Goal: Information Seeking & Learning: Learn about a topic

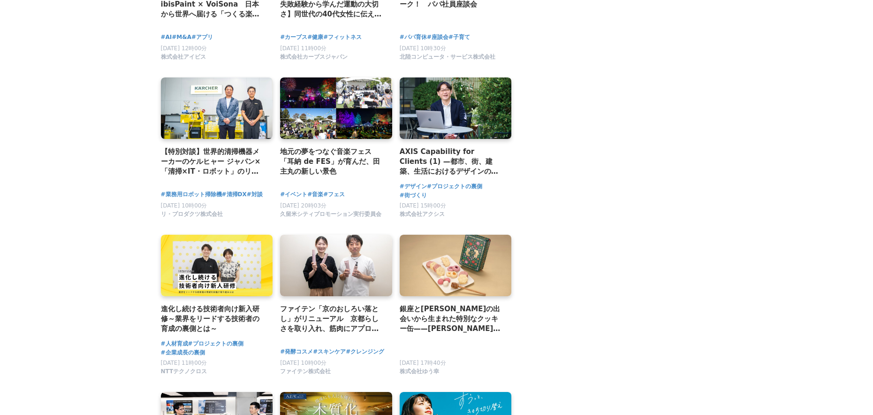
scroll to position [975, 0]
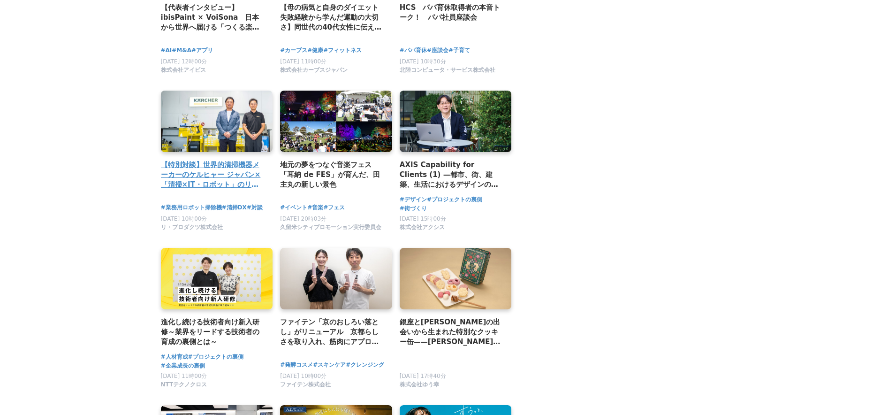
click at [216, 161] on h2 "【特別対談】世界的清掃機器メーカーのケルヒャー ジャパン×「清掃×IT・ロボット」のリーディングカンパニー、リ・プロダクツが語る、業務用ロボット掃除機「今」と…" at bounding box center [213, 174] width 105 height 30
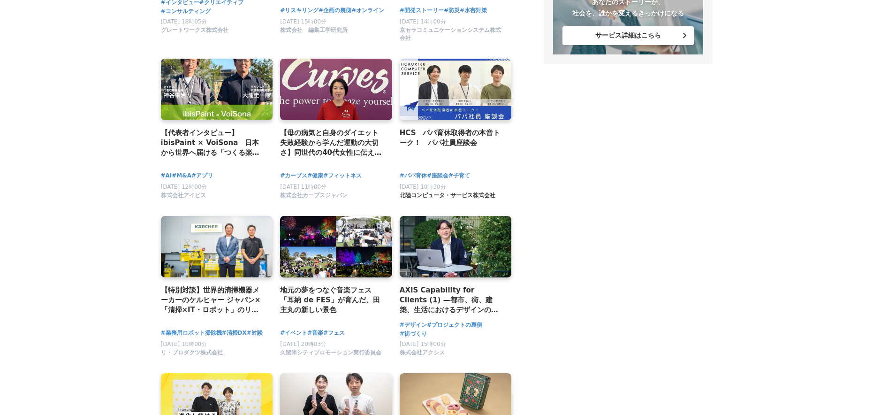
scroll to position [818, 0]
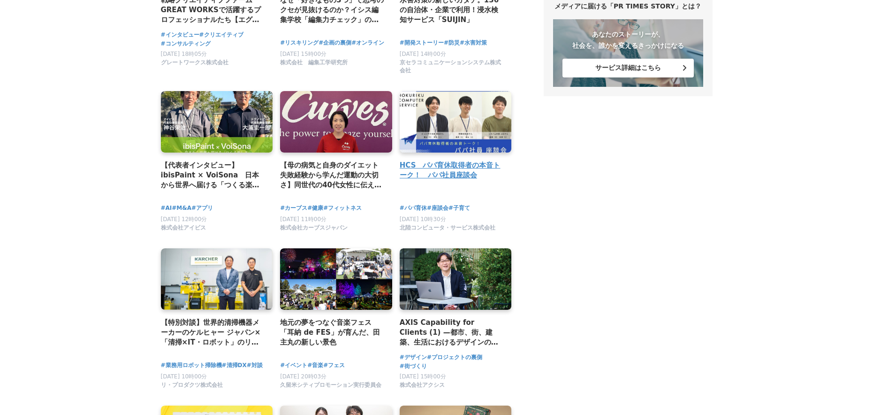
click at [464, 160] on h4 "HCS　パパ育休取得者の本音トーク！　パパ社員座談会" at bounding box center [452, 170] width 105 height 21
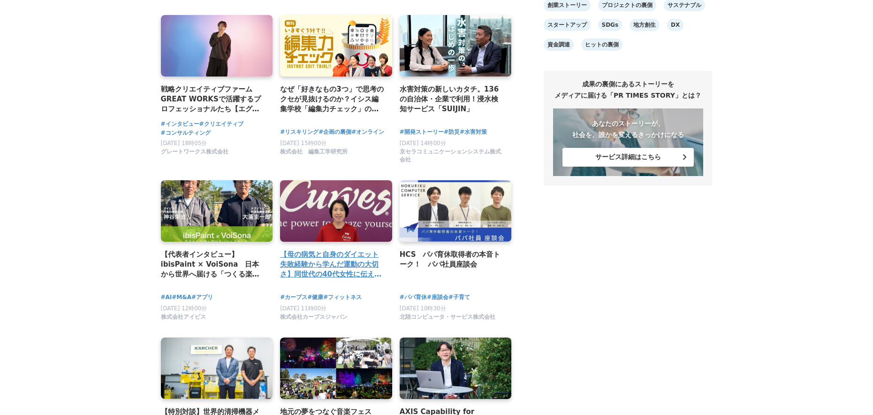
scroll to position [715, 0]
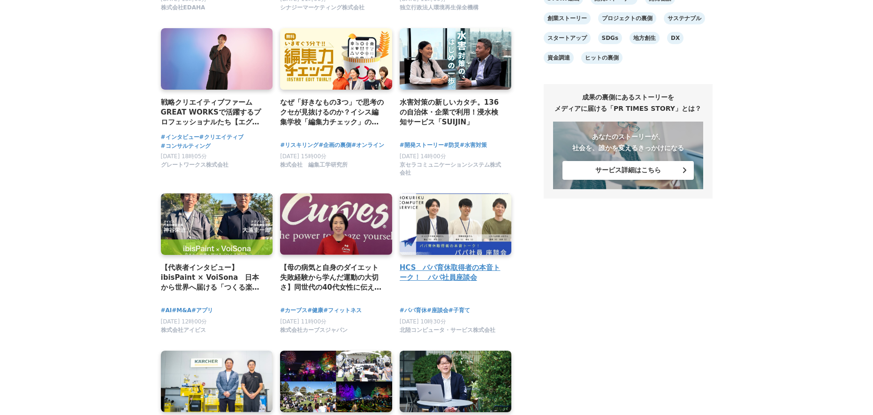
click at [439, 264] on h4 "HCS　パパ育休取得者の本音トーク！　パパ社員座談会" at bounding box center [452, 272] width 105 height 21
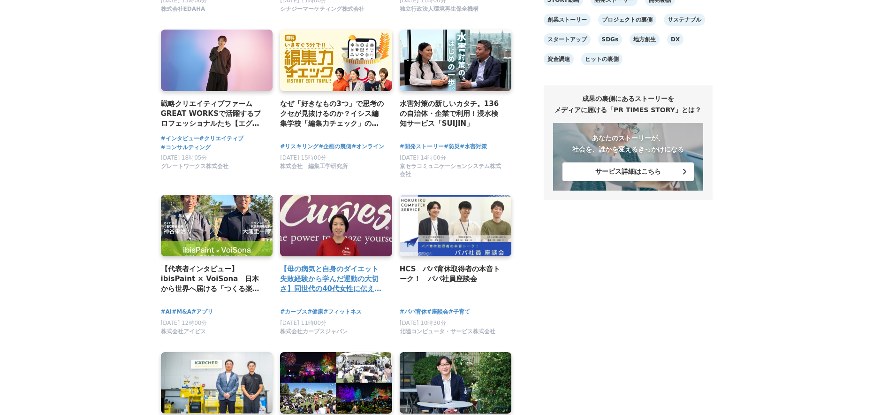
scroll to position [713, 0]
click at [328, 274] on h4 "【母の病気と自身のダイエット失敗経験から学んだ運動の大切さ】同世代の40代女性に伝えたいこと" at bounding box center [332, 279] width 105 height 30
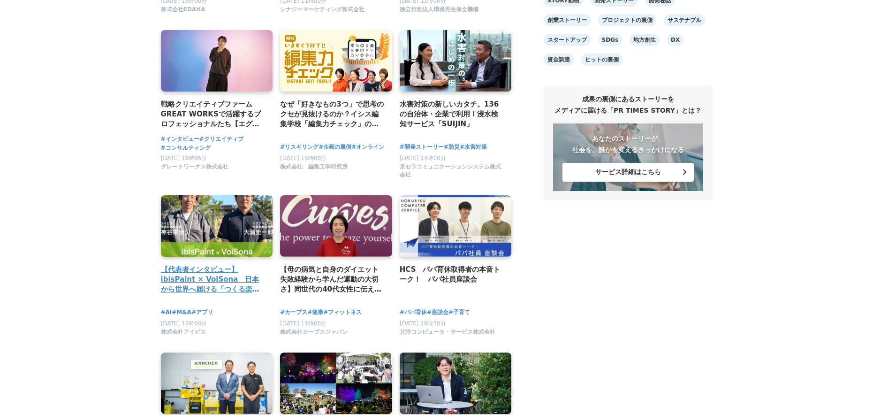
click at [227, 266] on h4 "【代表者インタビュー】ibisPaint × VoiSona　日本から世界へ届ける「つくる楽しさ」 ～アイビスがテクノスピーチと挑戦する、新しい創作文化の形成～" at bounding box center [213, 279] width 105 height 30
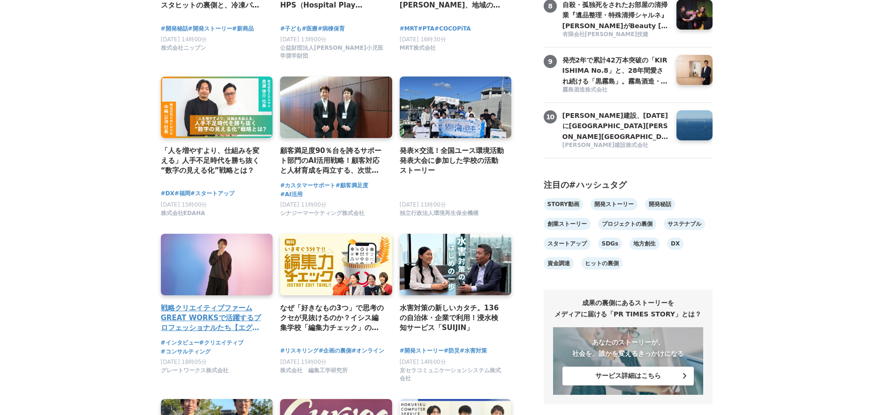
scroll to position [509, 0]
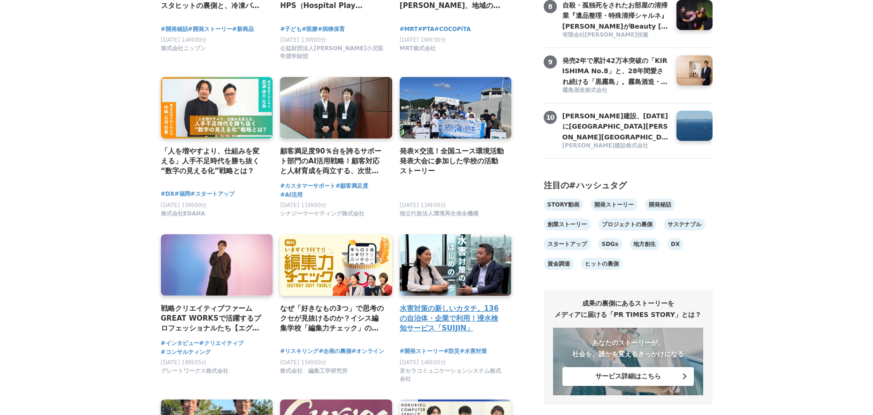
click at [432, 316] on h4 "水害対策の新しいカタチ。136の自治体・企業で利用！浸水検知サービス「SUIJIN」" at bounding box center [452, 318] width 105 height 30
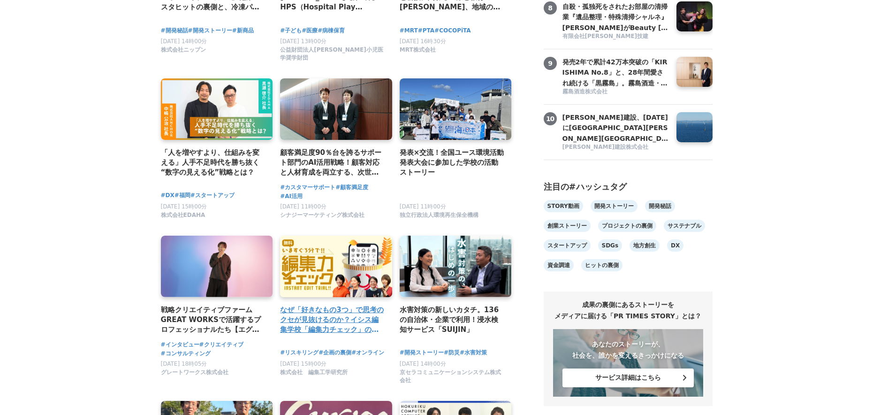
scroll to position [507, 0]
click at [313, 323] on h4 "なぜ「好きなもの3つ」で思考のクセが見抜けるのか？イシス編集学校「編集力チェック」の秘密" at bounding box center [332, 320] width 105 height 30
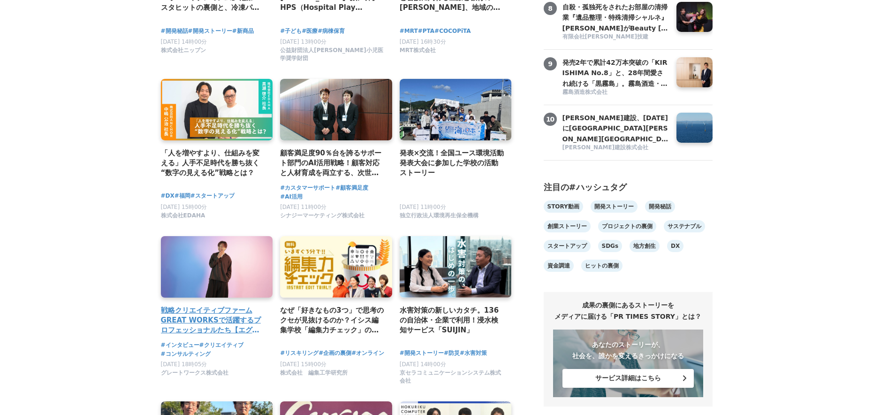
click at [203, 305] on h4 "戦略クリエイティブファーム GREAT WORKSで活躍するプロフェッショナルたち【エグゼクティブクリエイティブディレクター Eric Siu編】" at bounding box center [213, 320] width 105 height 30
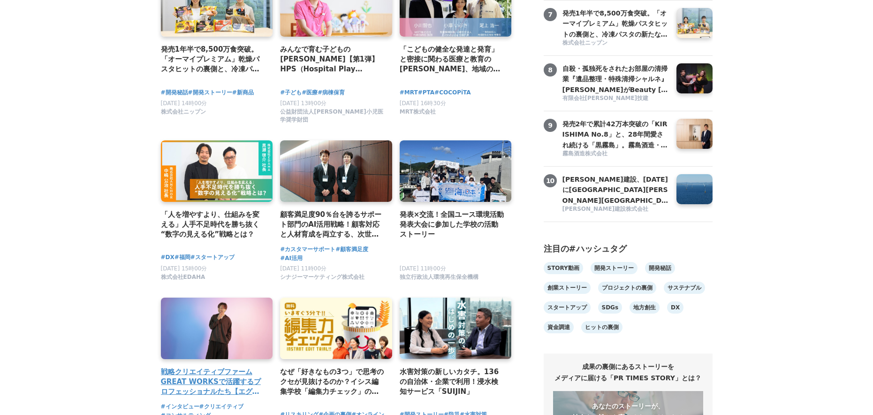
scroll to position [445, 0]
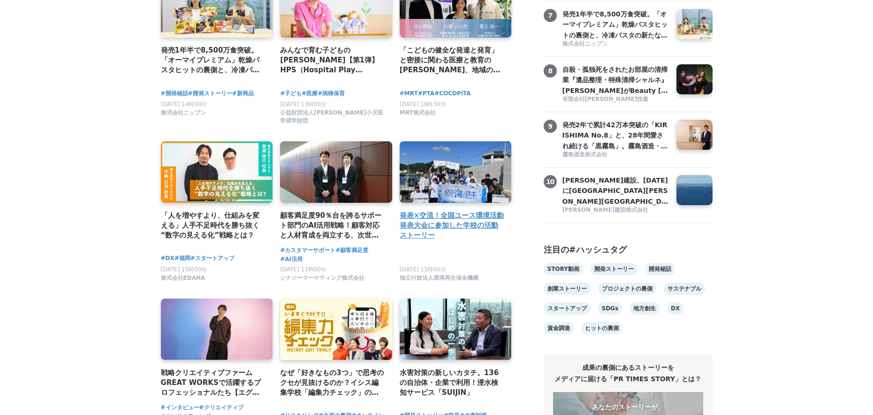
click at [462, 220] on h4 "発表×交流！全国ユース環境活動発表大会に参加した学校の活動ストーリー" at bounding box center [452, 225] width 105 height 30
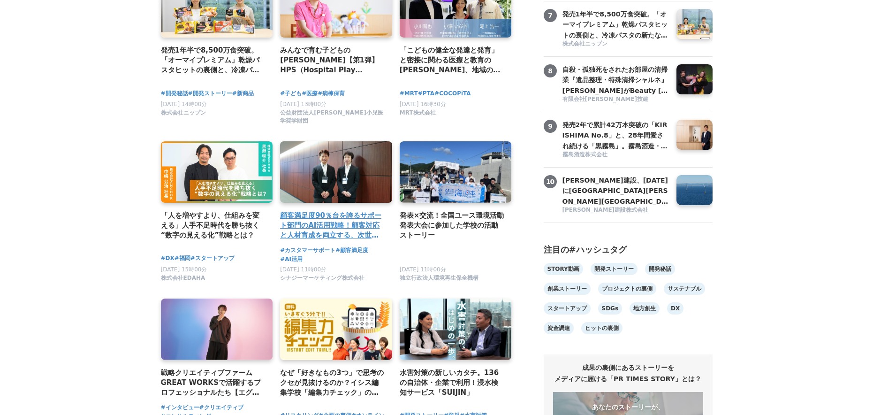
click at [344, 215] on h4 "顧客満足度90％台を誇るサポート部門のAI活用戦略！顧客対応と人材育成を両立する、次世代コンタクトセンターへの変革｜コンタクトセンター・アワード2025参加レ…" at bounding box center [332, 225] width 105 height 30
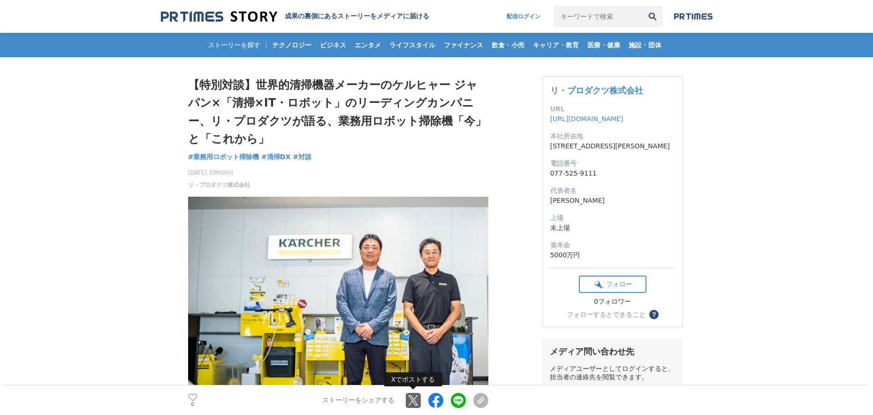
click at [414, 402] on link at bounding box center [413, 400] width 15 height 15
click at [196, 393] on icon at bounding box center [192, 397] width 9 height 8
drag, startPoint x: 228, startPoint y: 87, endPoint x: 357, endPoint y: 150, distance: 143.1
click at [359, 155] on div "【特別対談】世界的清掃機器メーカーのケルヒャー ジャパン×「清掃×IT・ロボット」のリーディングカンパニー、リ・プロダクツが語る、業務用ロボット掃除機「今」と…" at bounding box center [338, 132] width 300 height 113
copy div "特別対談】世界的清掃機器メーカーのケルヒャー ジャパン×「清掃×IT・ロボット」のリーディングカンパニー、リ・プロダクツが語る、業務用ロボット掃除機「今」と「…"
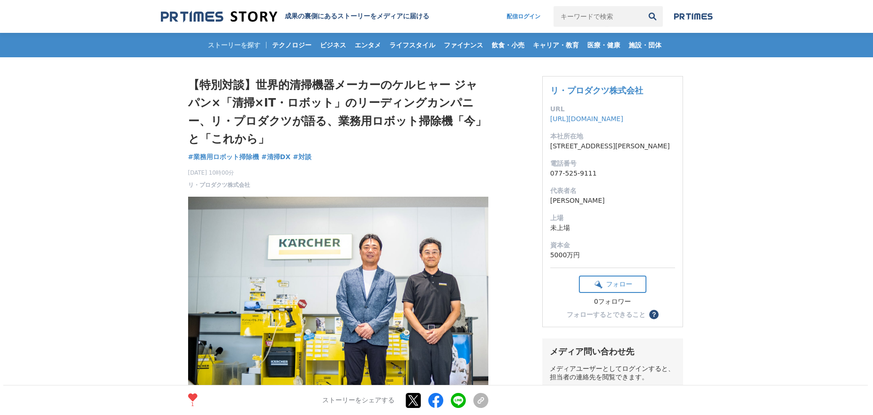
drag, startPoint x: 195, startPoint y: 72, endPoint x: 381, endPoint y: 158, distance: 204.8
copy div "【特別対談】世界的清掃機器メーカーのケルヒャー ジャパン×「清掃×IT・ロボット」のリーディングカンパニー、リ・プロダクツが語る、業務用ロボット掃除機「今」と…"
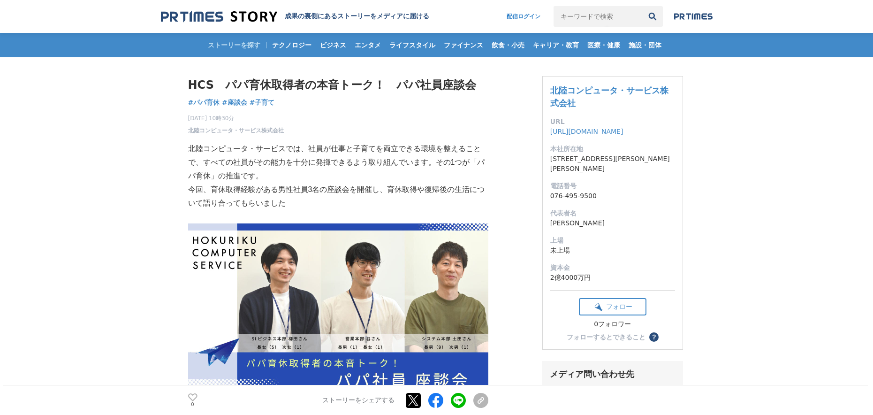
drag, startPoint x: 191, startPoint y: 397, endPoint x: 284, endPoint y: 395, distance: 93.4
click at [191, 397] on icon at bounding box center [192, 397] width 9 height 8
drag, startPoint x: 413, startPoint y: 399, endPoint x: 414, endPoint y: 379, distance: 19.7
click at [413, 399] on link at bounding box center [413, 400] width 15 height 15
click at [245, 81] on h1 "HCS　パパ育休取得者の本音トーク！　パパ社員座談会" at bounding box center [338, 85] width 300 height 18
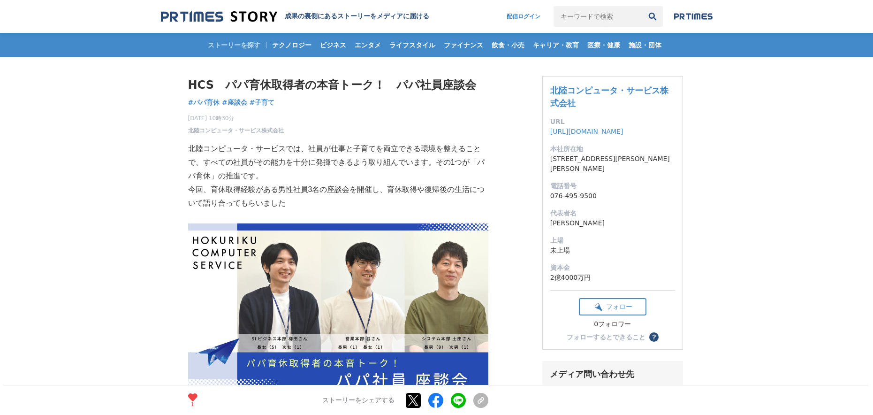
drag, startPoint x: 214, startPoint y: 76, endPoint x: 328, endPoint y: 100, distance: 116.6
click at [328, 100] on div "HCS　パパ育休取得者の本音トーク！　パパ社員座談会 パパ育休 #パパ育休 #座談会 #子育て 1" at bounding box center [338, 105] width 300 height 59
copy div "HCS　パパ育休取得者の本音トーク！　パパ社員座談会 パパ育休 #パパ育休 #座談会 #子育て"
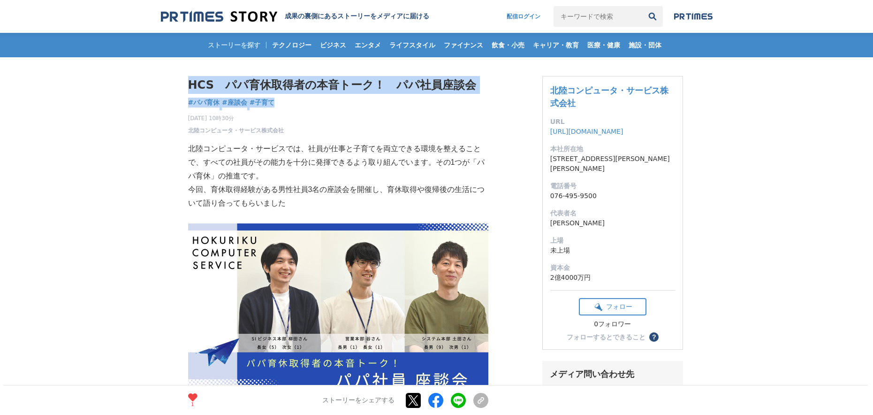
drag, startPoint x: 165, startPoint y: 57, endPoint x: 283, endPoint y: 111, distance: 129.9
copy div "HCS　パパ育休取得者の本音トーク！　パパ社員座談会 パパ育休 #パパ育休 #座談会 #子育て"
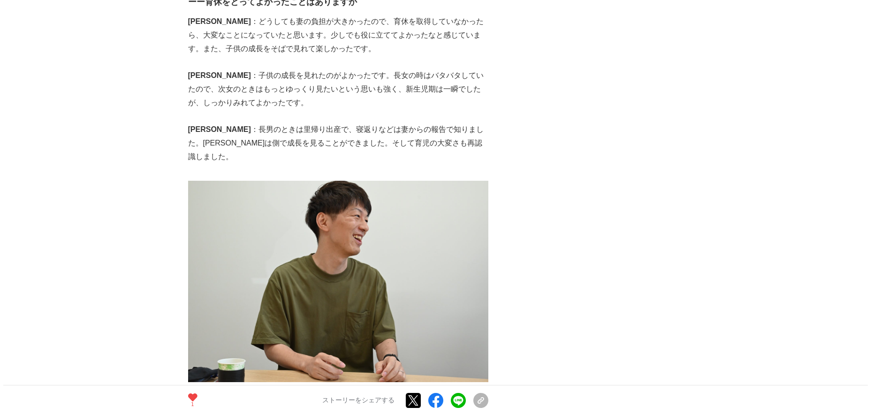
scroll to position [943, 0]
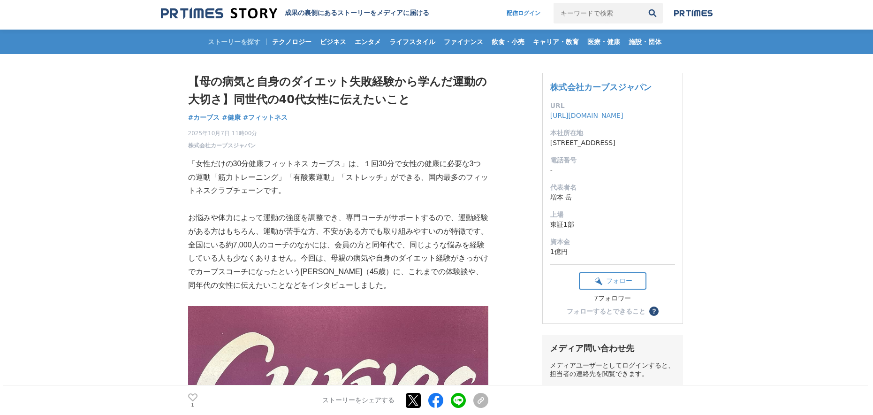
scroll to position [13, 0]
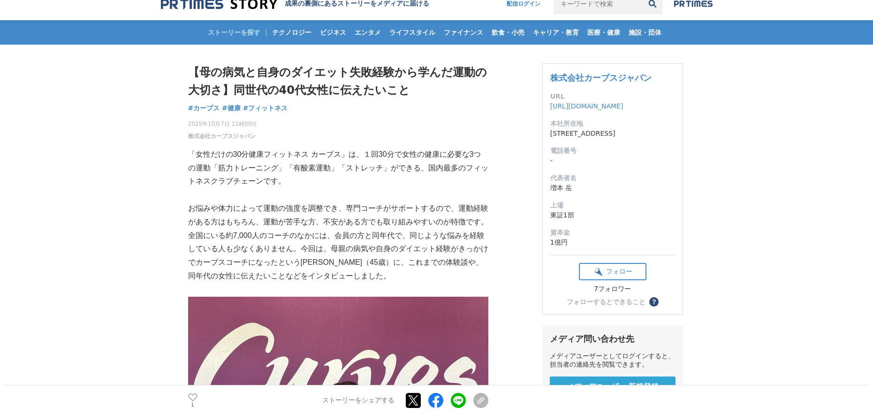
drag, startPoint x: 191, startPoint y: 395, endPoint x: 186, endPoint y: 273, distance: 122.5
click at [191, 395] on icon at bounding box center [192, 397] width 9 height 8
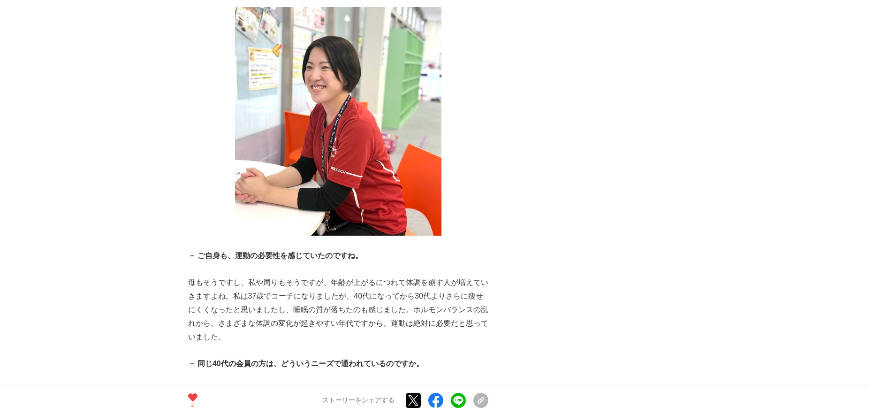
scroll to position [1001, 0]
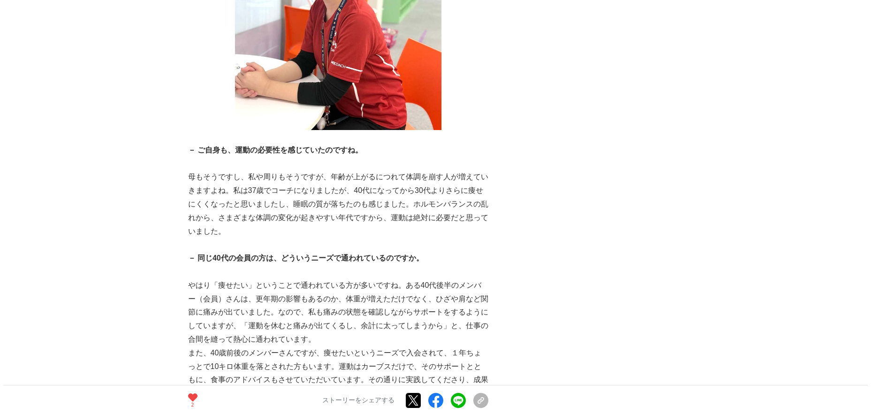
click at [406, 398] on link at bounding box center [413, 400] width 15 height 15
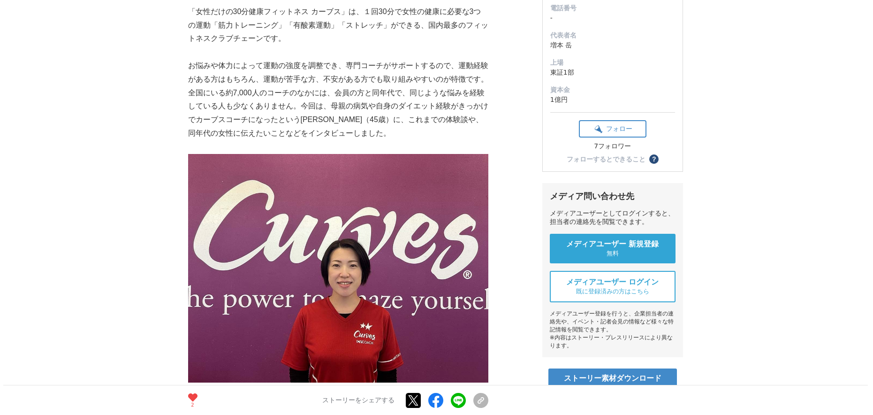
scroll to position [0, 0]
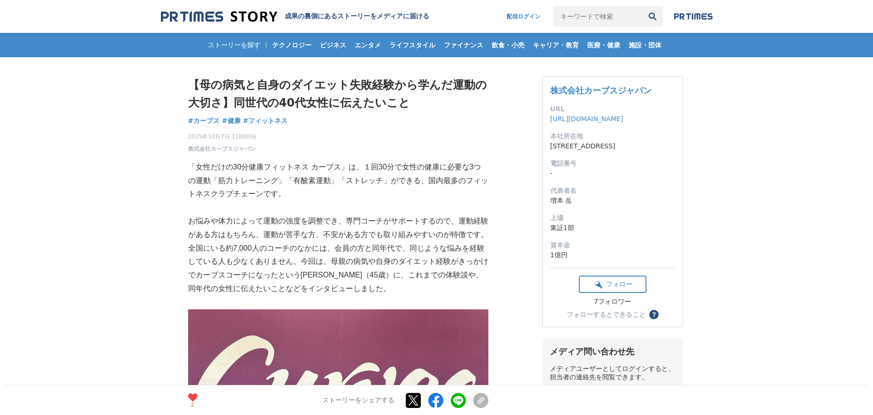
drag, startPoint x: 222, startPoint y: 76, endPoint x: 324, endPoint y: 114, distance: 108.8
copy div "【母の病気と自身のダイエット失敗経験から学んだ運動の大切さ】同世代の40代女性に伝えたいこと カーブス #カーブス #健康 #フィットネス"
click at [192, 84] on h1 "【母の病気と自身のダイエット失敗経験から学んだ運動の大切さ】同世代の40代女性に伝えたいこと" at bounding box center [338, 94] width 300 height 36
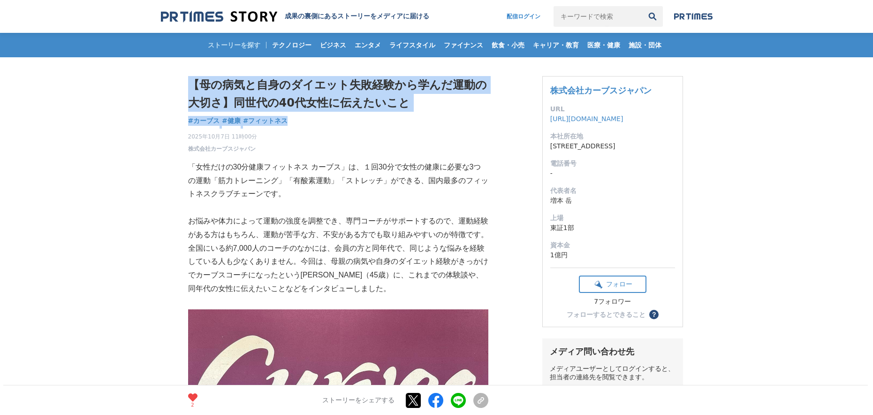
drag, startPoint x: 193, startPoint y: 76, endPoint x: 309, endPoint y: 129, distance: 127.4
click at [309, 129] on div "【母の病気と自身のダイエット失敗経験から学んだ運動の大切さ】同世代の40代女性に伝えたいこと カーブス #カーブス #健康 #フィットネス" at bounding box center [338, 114] width 300 height 77
copy div "【母の病気と自身のダイエット失敗経験から学んだ運動の大切さ】同世代の40代女性に伝えたいこと カーブス #カーブス #健康 #フィットネス"
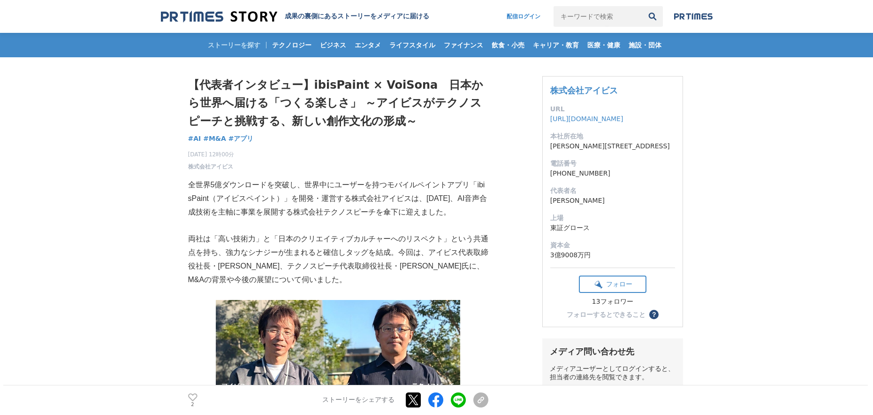
drag, startPoint x: 224, startPoint y: 80, endPoint x: 329, endPoint y: 136, distance: 118.7
copy div "【代表者インタビュー】ibisPaint × VoiSona　日本から世界へ届ける「つくる楽しさ」 ～アイビスがテクノスピーチと挑戦する、新しい創作文化の形成…"
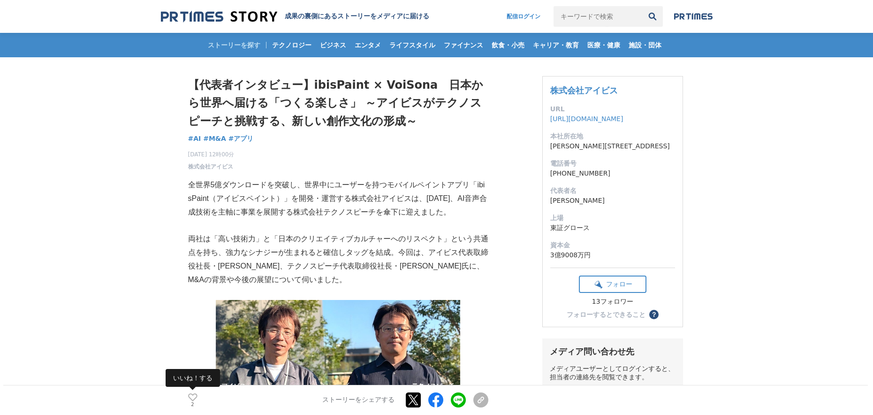
click at [193, 398] on icon at bounding box center [192, 397] width 9 height 8
click at [410, 389] on div "3 いいね！する ストーリーをシェアする Xでポストする Facebookでシェアする LINEでシェアする リンクをコピー" at bounding box center [338, 400] width 300 height 30
click at [409, 398] on link at bounding box center [413, 400] width 15 height 15
drag, startPoint x: 76, startPoint y: 109, endPoint x: 345, endPoint y: 136, distance: 271.1
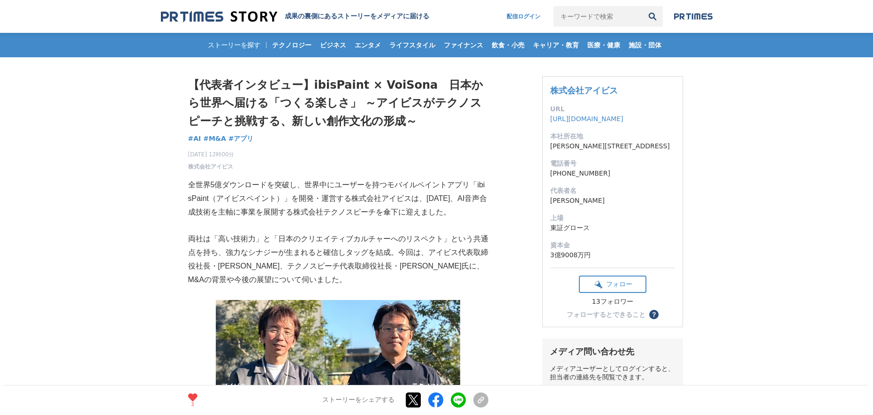
copy div "【代表者インタビュー】ibisPaint × VoiSona　日本から世界へ届ける「つくる楽しさ」 ～アイビスがテクノスピーチと挑戦する、新しい創作文化の形成…"
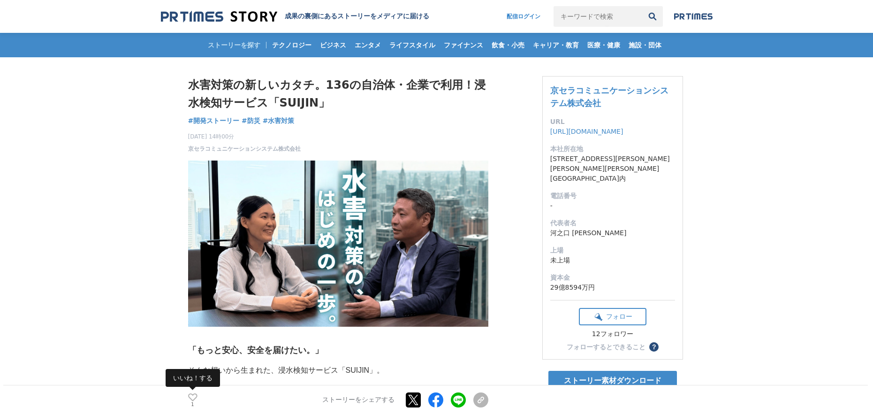
click at [192, 398] on icon at bounding box center [192, 397] width 9 height 8
drag, startPoint x: 414, startPoint y: 396, endPoint x: 401, endPoint y: 368, distance: 31.1
click at [414, 396] on link at bounding box center [413, 400] width 15 height 15
drag, startPoint x: 159, startPoint y: 73, endPoint x: 316, endPoint y: 126, distance: 165.4
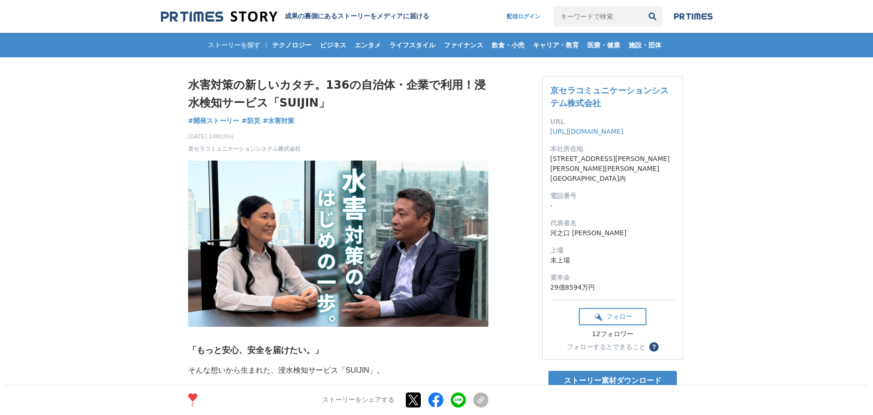
copy div "水害対策の新しいカタチ。136の自治体・企業で利用！浸水検知サービス「SUIJIN」 開発ストーリー #開発ストーリー #防災 #水害対策"
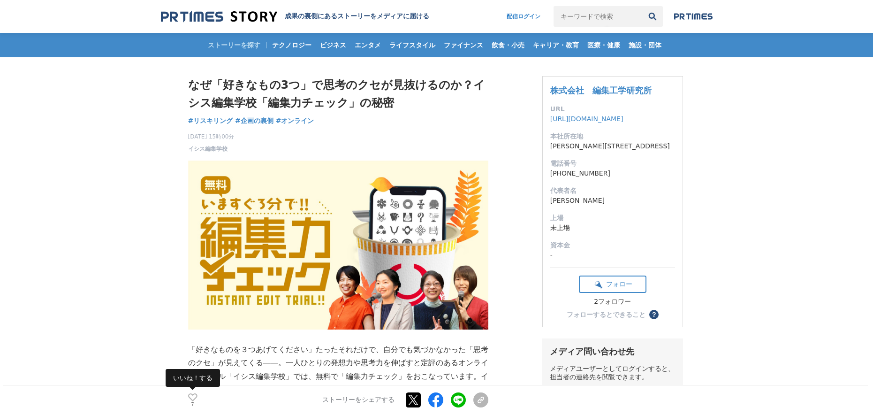
click at [193, 397] on icon at bounding box center [192, 397] width 9 height 8
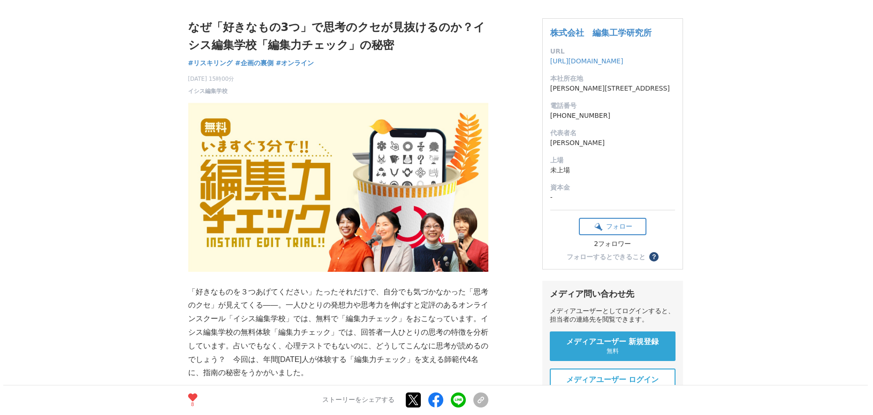
scroll to position [76, 0]
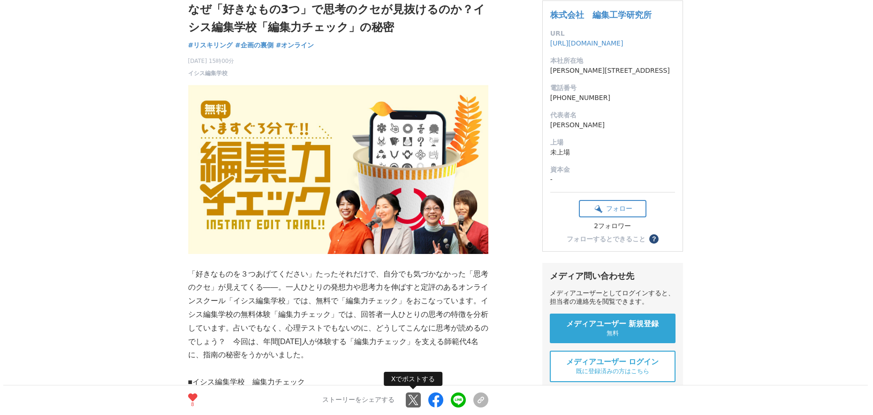
drag, startPoint x: 412, startPoint y: 399, endPoint x: 409, endPoint y: 393, distance: 6.5
click at [412, 399] on link at bounding box center [413, 400] width 15 height 15
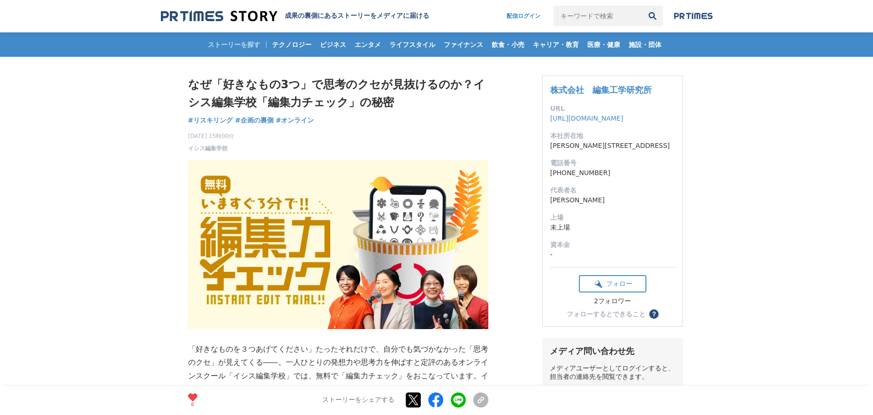
scroll to position [0, 0]
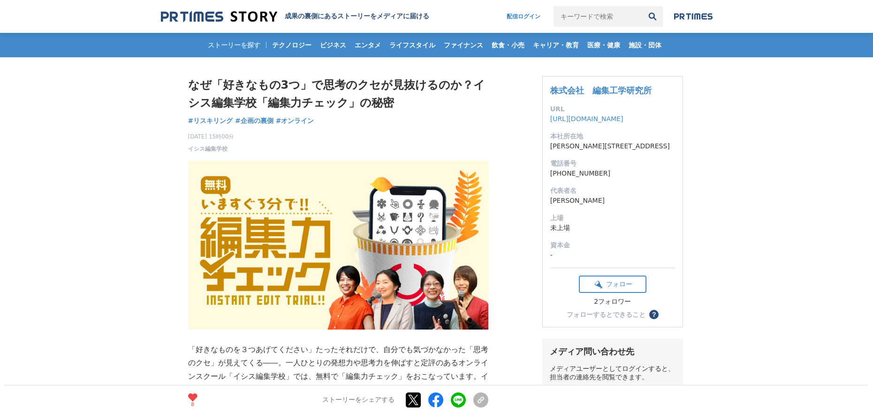
drag, startPoint x: 214, startPoint y: 68, endPoint x: 422, endPoint y: 118, distance: 214.1
copy div "なぜ「好きなもの3つ」で思考のクセが見抜けるのか？イシス編集学校「編集力チェック」の秘密 リスキリング #リスキリング #企画の裏側 #オンライン"
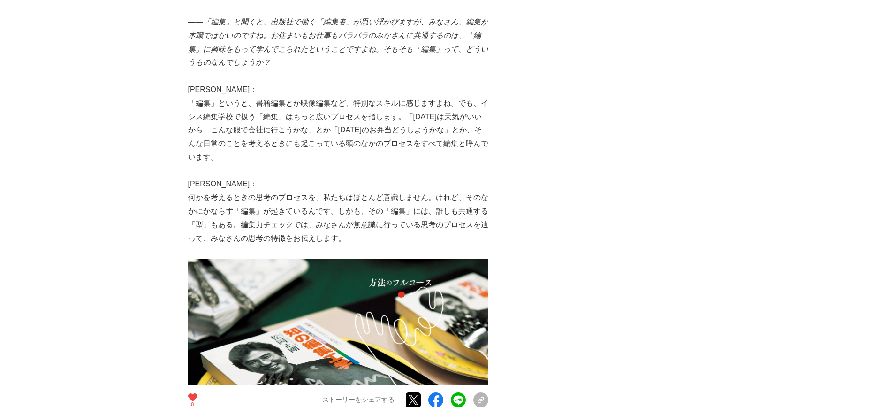
scroll to position [2190, 0]
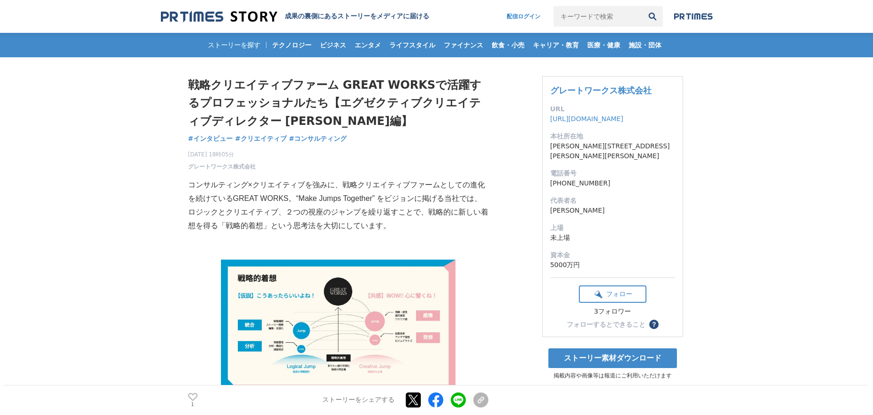
drag, startPoint x: 194, startPoint y: 397, endPoint x: 219, endPoint y: 365, distance: 40.2
click at [194, 397] on icon at bounding box center [192, 397] width 9 height 8
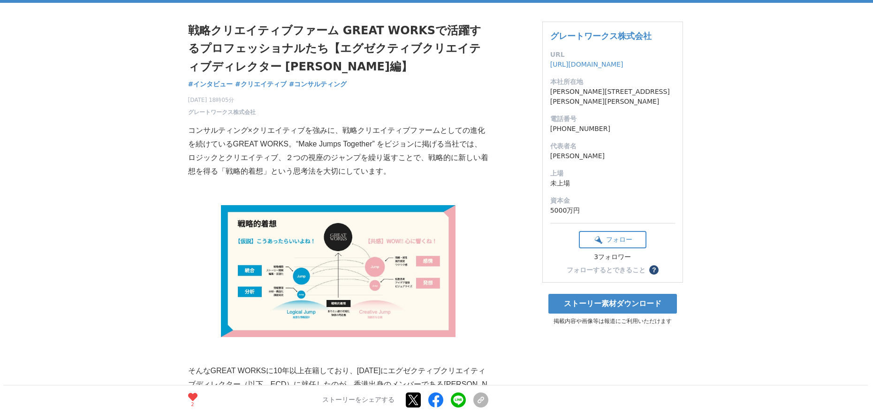
scroll to position [66, 0]
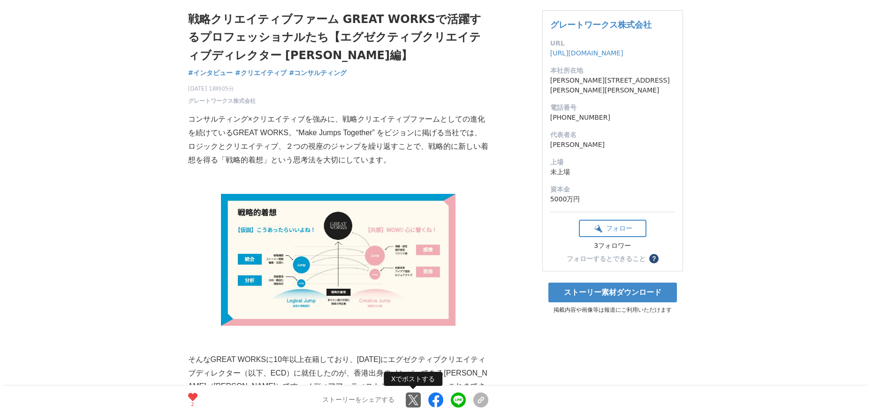
click at [412, 398] on link at bounding box center [413, 400] width 15 height 15
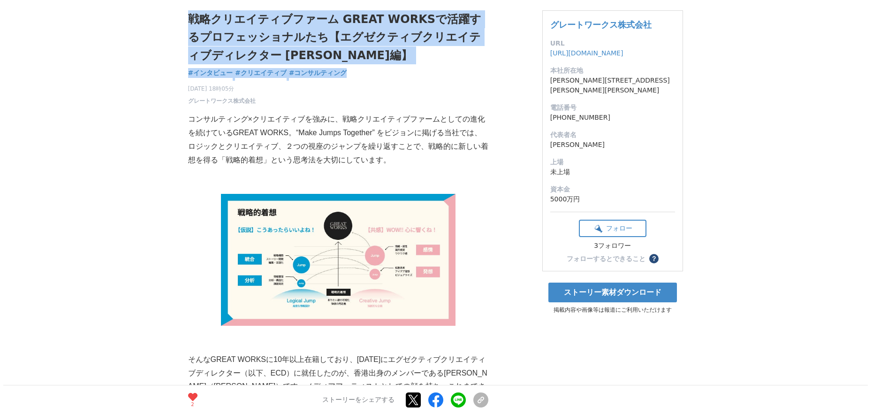
drag, startPoint x: 176, startPoint y: 20, endPoint x: 315, endPoint y: 40, distance: 139.9
copy div "戦略クリエイティブファーム GREAT WORKSで活躍するプロフェッショナルたち【エグゼクティブクリエイティブディレクター [PERSON_NAME]】 イ…"
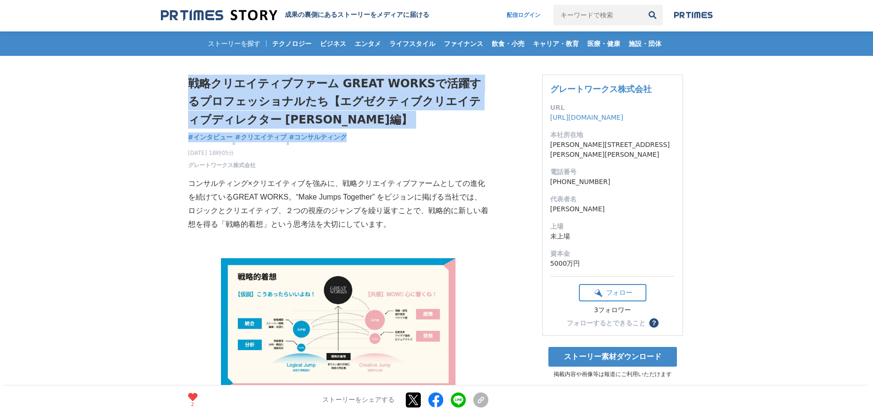
scroll to position [0, 0]
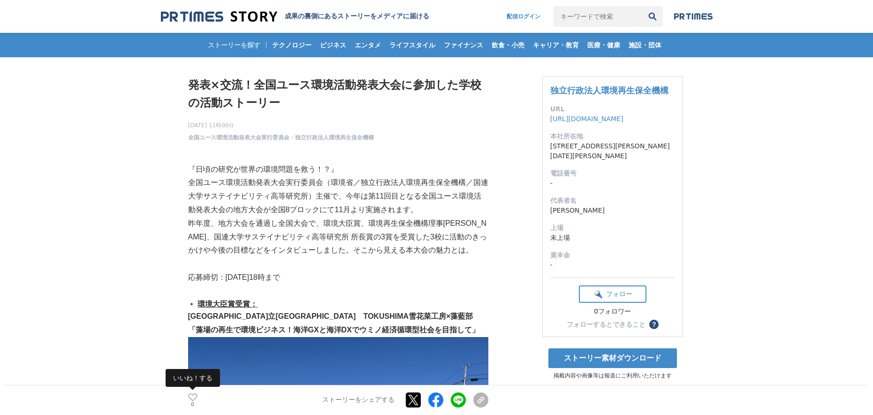
click at [192, 395] on icon at bounding box center [192, 397] width 9 height 8
click at [410, 400] on link at bounding box center [413, 400] width 15 height 15
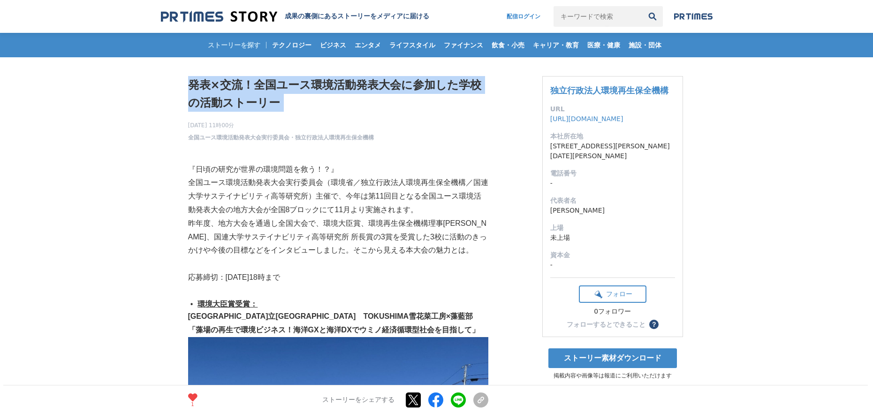
drag, startPoint x: 173, startPoint y: 74, endPoint x: 306, endPoint y: 114, distance: 139.2
drag, startPoint x: 234, startPoint y: 105, endPoint x: 222, endPoint y: 100, distance: 13.2
click at [234, 105] on h1 "発表×交流！全国ユース環境活動発表大会に参加した学校の活動ストーリー" at bounding box center [338, 94] width 300 height 36
drag, startPoint x: 189, startPoint y: 76, endPoint x: 312, endPoint y: 105, distance: 127.1
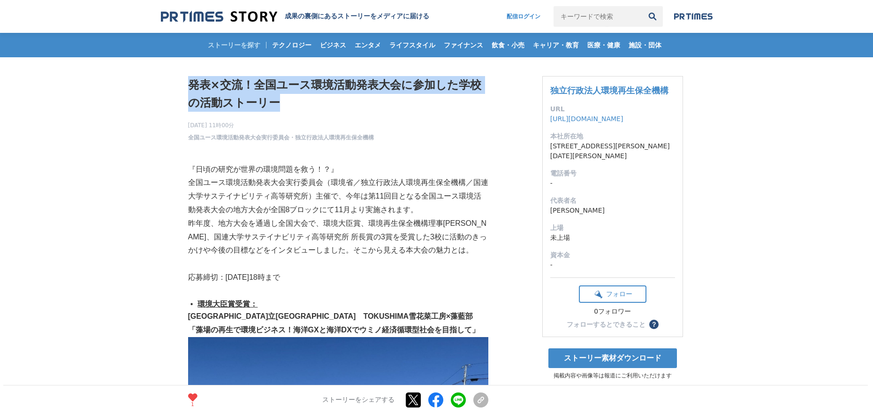
click at [312, 105] on h1 "発表×交流！全国ユース環境活動発表大会に参加した学校の活動ストーリー" at bounding box center [338, 94] width 300 height 36
copy h1 "発表×交流！全国ユース環境活動発表大会に参加した学校の活動ストーリー"
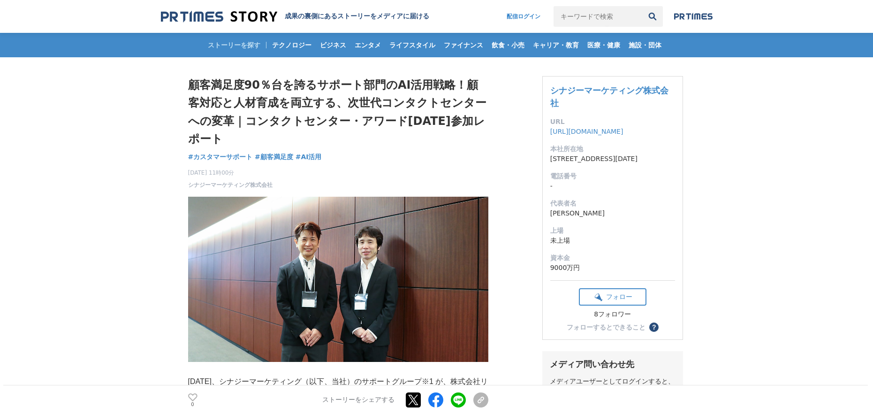
click at [310, 89] on h1 "顧客満足度90％台を誇るサポート部門のAI活用戦略！顧客対応と人材育成を両立する、次世代コンタクトセンターへの変革｜コンタクトセンター・アワード2025参加レ…" at bounding box center [338, 112] width 300 height 72
click at [416, 406] on link at bounding box center [413, 400] width 15 height 15
drag, startPoint x: 165, startPoint y: 79, endPoint x: 348, endPoint y: 135, distance: 192.0
copy div "顧客満足度90％台を誇るサポート部門のAI活用戦略！顧客対応と人材育成を両立する、次世代コンタクトセンターへの変革｜コンタクトセンター・アワード2025参加レ…"
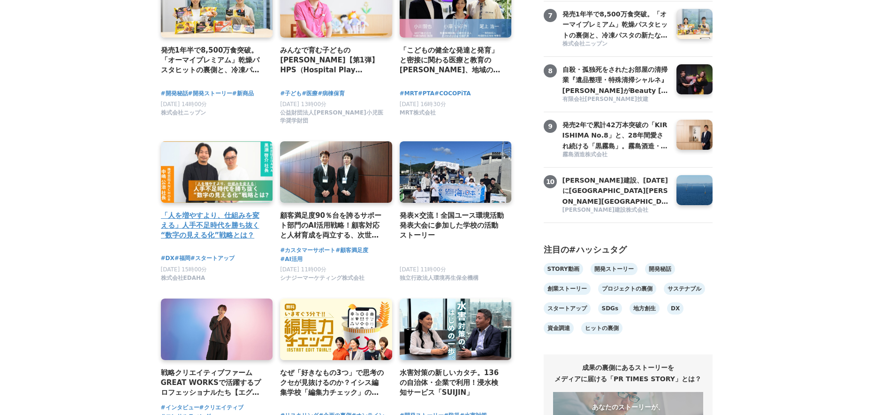
click at [214, 214] on h4 "「人を増やすより、仕組みを変える」人手不足時代を勝ち抜く“数字の見える化”戦略とは？" at bounding box center [213, 225] width 105 height 30
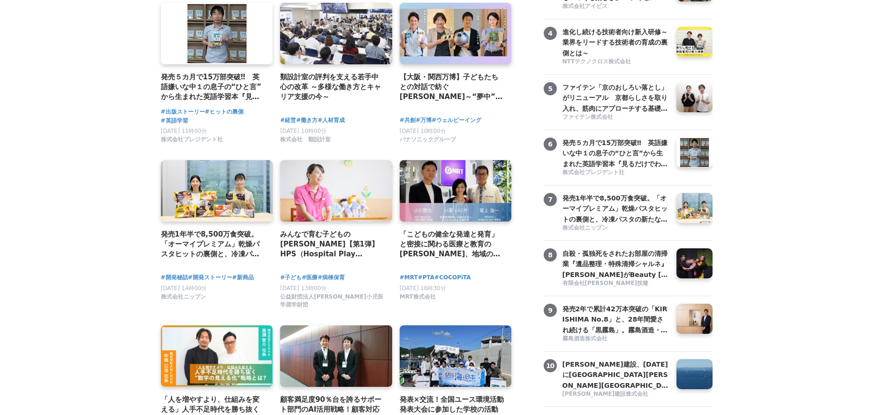
scroll to position [260, 0]
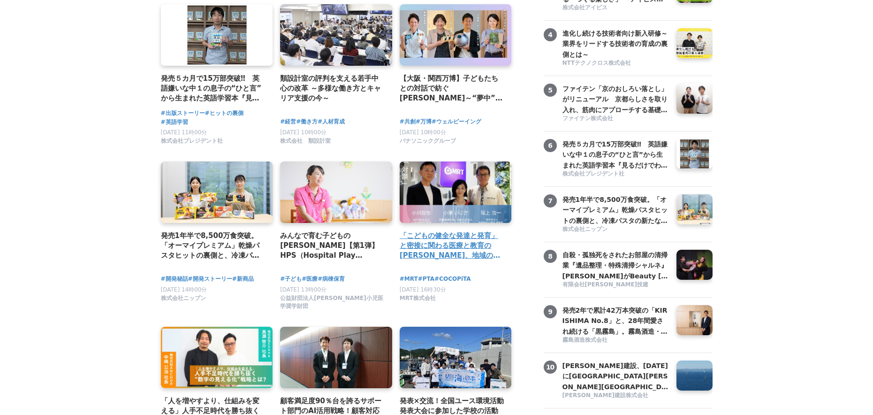
click at [462, 260] on h4 "「こどもの健全な発達と発育」と密接に関わる医療と教育の[PERSON_NAME]、地域の役割や関わり方" at bounding box center [452, 245] width 105 height 30
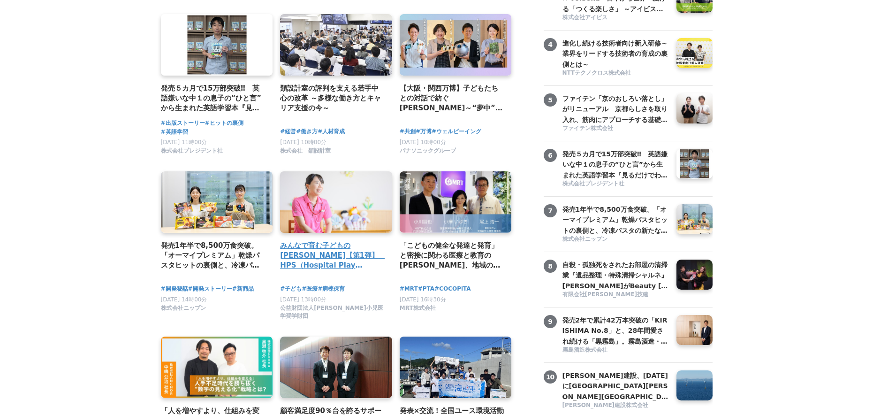
scroll to position [249, 0]
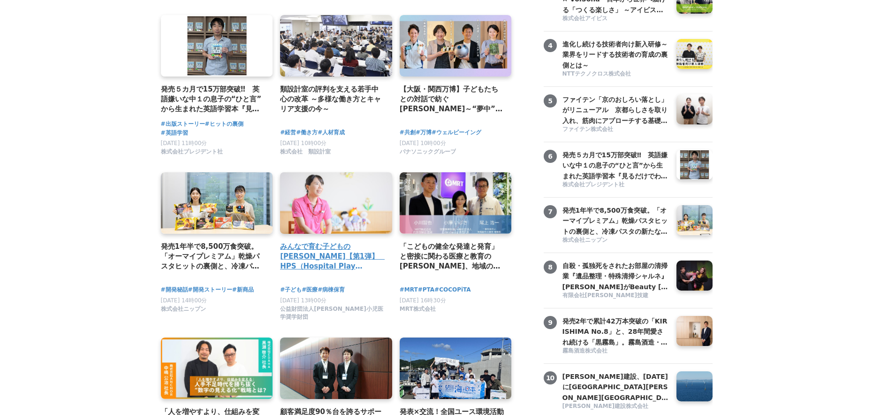
click at [349, 250] on h4 "みんなで育む子どもの[PERSON_NAME]【第1弾】　HPS（Hospital Play Specialist）[PERSON_NAME]　ーチャイルドフ…" at bounding box center [332, 256] width 105 height 30
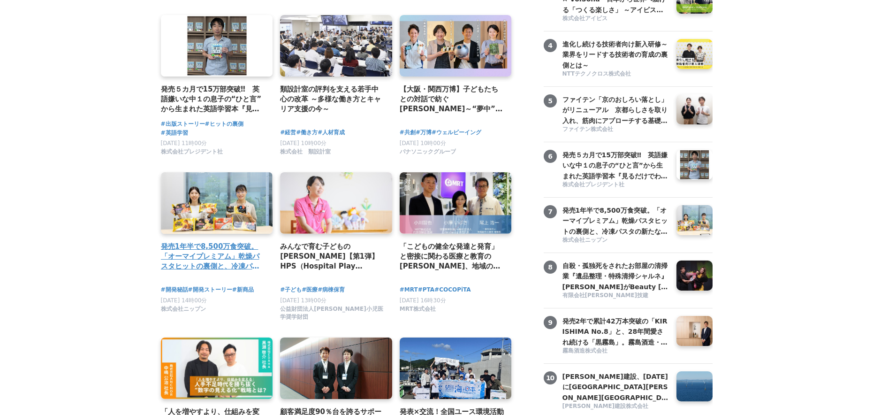
click at [211, 254] on h4 "発売1年半で8,500万食突破。「オーマイプレミアム」乾燥パスタヒットの裏側と、冷凍パスタの新たな挑戦。徹底的な消費者起点で「おいしさ」を追求するニップンの歩み" at bounding box center [213, 256] width 105 height 30
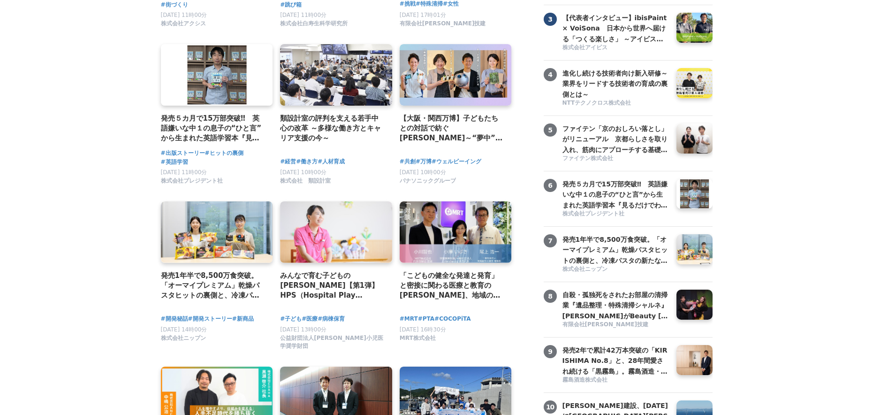
scroll to position [108, 0]
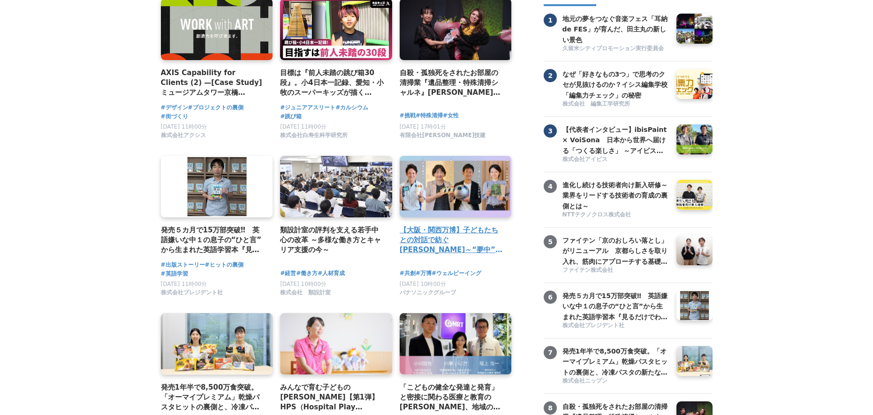
click at [473, 228] on h4 "【大阪・関西万博】子どもたちとの対話で紡ぐ未来～“夢中”の力を育む「Unlock FRプログラム」" at bounding box center [452, 240] width 105 height 30
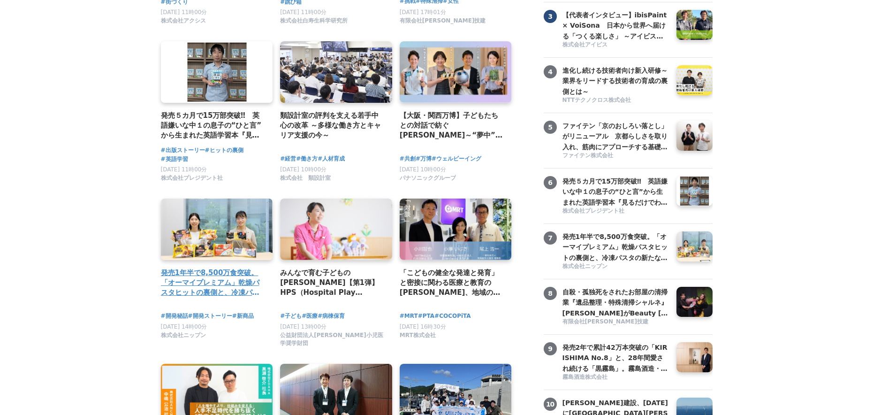
scroll to position [230, 0]
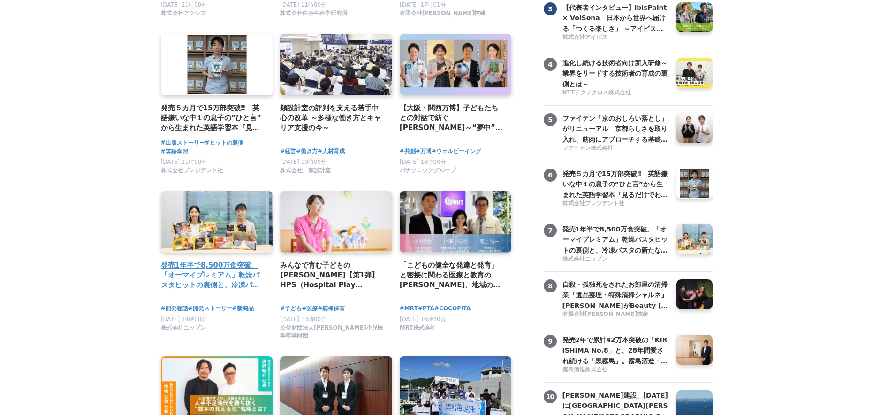
click at [175, 278] on h4 "発売1年半で8,500万食突破。「オーマイプレミアム」乾燥パスタヒットの裏側と、冷凍パスタの新たな挑戦。徹底的な消費者起点で「おいしさ」を追求するニップンの歩み" at bounding box center [213, 275] width 105 height 30
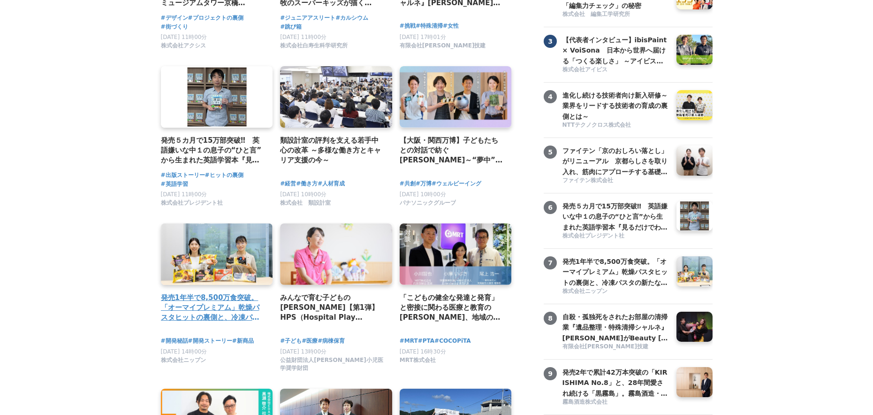
scroll to position [148, 0]
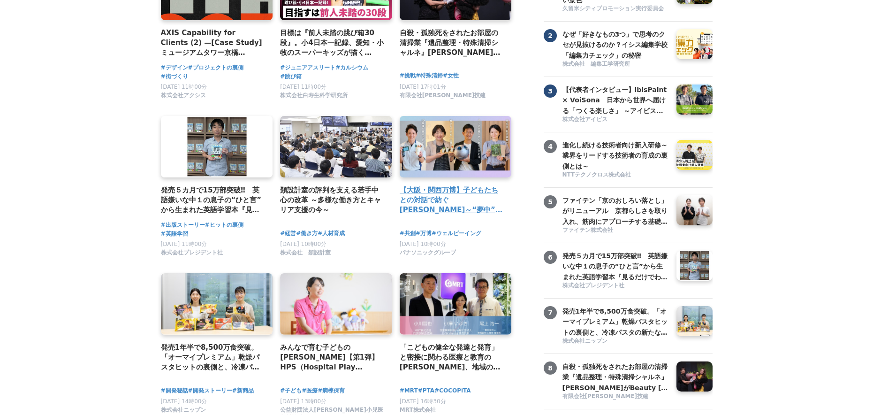
click at [437, 205] on h4 "【大阪・関西万博】子どもたちとの対話で紡ぐ未来～“夢中”の力を育む「Unlock FRプログラム」" at bounding box center [452, 200] width 105 height 30
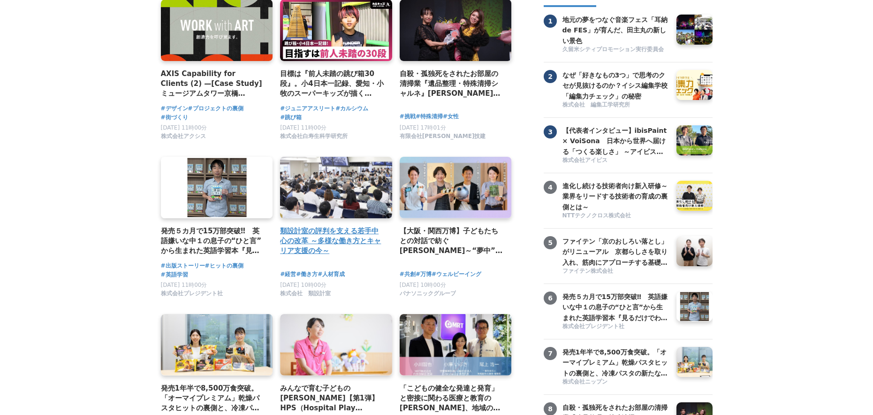
scroll to position [107, 0]
click at [326, 231] on h4 "類設計室の評判を支える若手中心の改革 ～多様な働き方とキャリア支援の今～" at bounding box center [332, 241] width 105 height 30
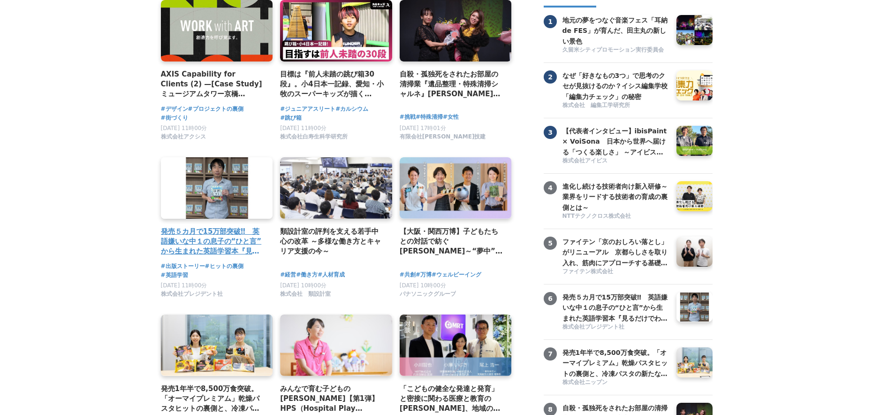
click at [197, 245] on h4 "発売５カ月で15万部突破‼　英語嫌いな中１の息子の“ひと言”から生まれた英語学習本『見るだけでわかる‼ 英語ピクト図鑑』異例ヒットの要因" at bounding box center [213, 241] width 105 height 30
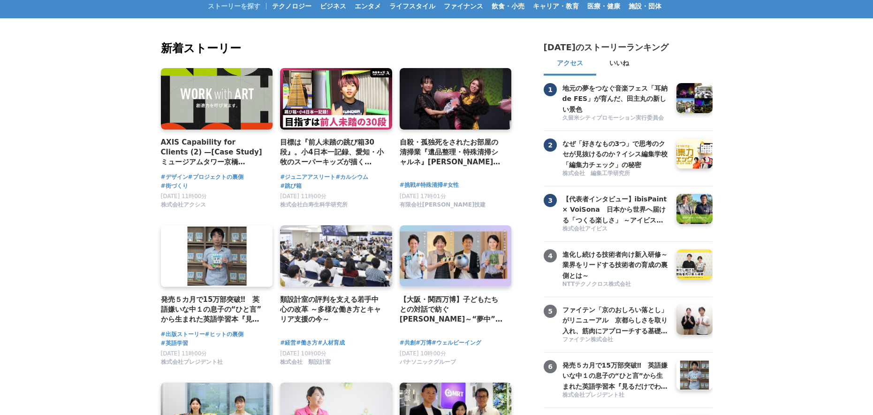
scroll to position [0, 0]
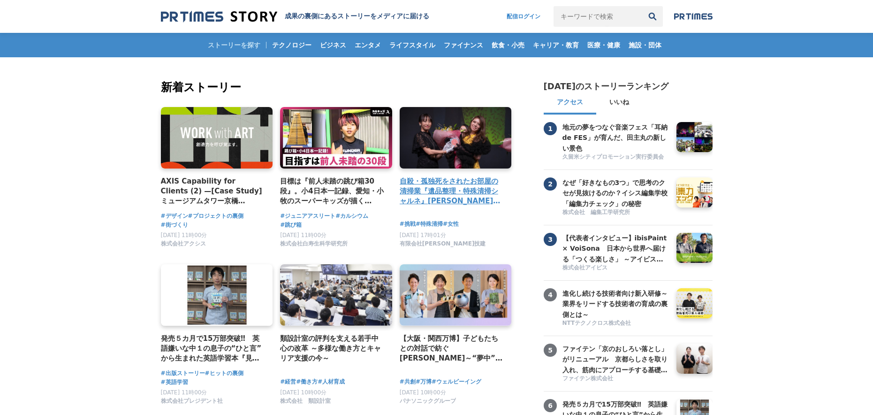
click at [409, 186] on h4 "自殺・孤独死をされたお部屋の清掃業『遺品整理・特殊清掃シャルネ』坂内祐貴がBeauty Japan千葉県代表に選出" at bounding box center [452, 191] width 105 height 30
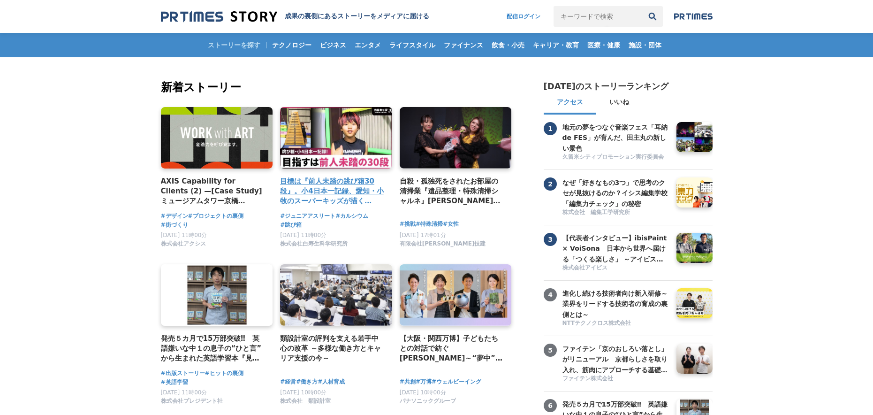
click at [305, 197] on h4 "目標は『前人未踏の跳び箱30段』。小4日本一記録、愛知・小牧のスーパーキッズが描くミライとは？" at bounding box center [332, 191] width 105 height 30
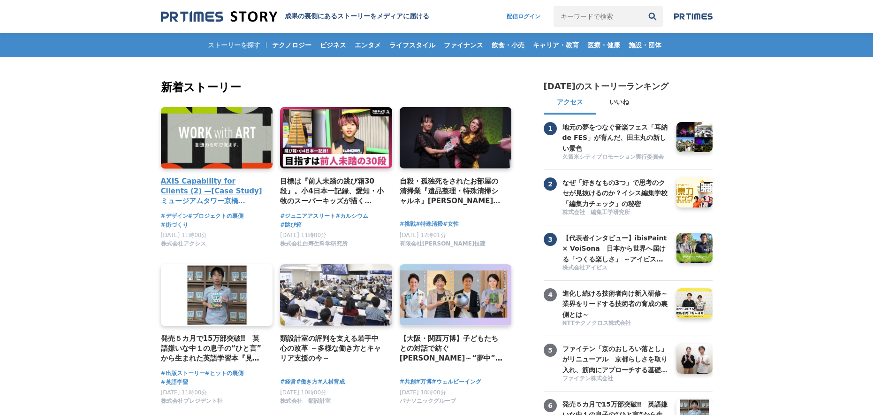
click at [188, 189] on h4 "AXIS Capability for Clients (2) —[Case Study] ミュージアムタワー京橋 「WORK with ART」" at bounding box center [213, 191] width 105 height 30
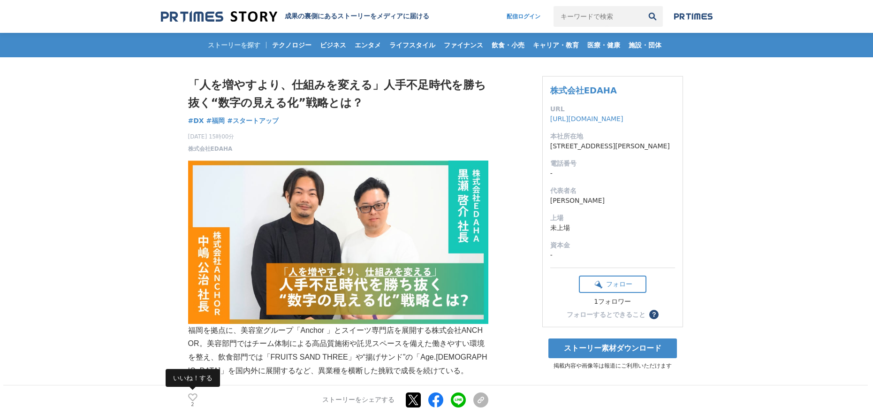
click at [194, 394] on icon at bounding box center [192, 397] width 9 height 8
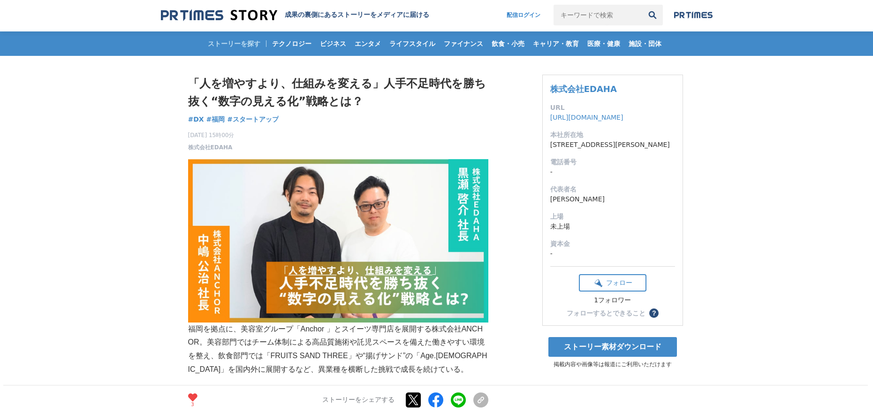
scroll to position [2, 0]
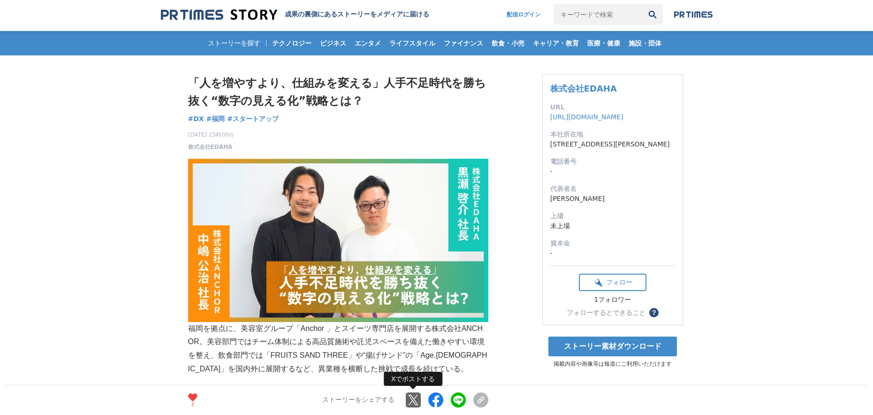
click at [414, 399] on link at bounding box center [413, 400] width 15 height 15
drag, startPoint x: 171, startPoint y: 66, endPoint x: 305, endPoint y: 121, distance: 145.1
copy div "「人を増やすより、仕組みを変える」人手不足時代を勝ち抜く“数字の見える化”戦略とは？ DX #DX #福岡 #スタートアップ"
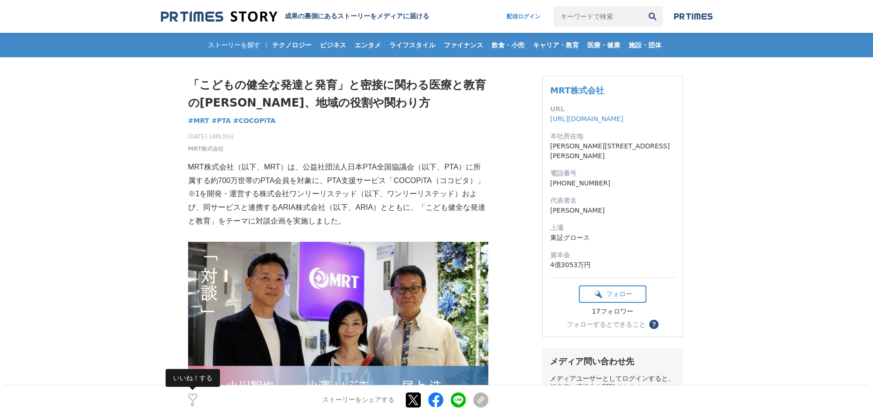
click at [194, 399] on icon at bounding box center [192, 397] width 9 height 8
click at [414, 396] on link at bounding box center [413, 400] width 15 height 15
drag, startPoint x: 196, startPoint y: 76, endPoint x: 351, endPoint y: 116, distance: 159.9
copy div "「こどもの健全な発達と発育」と密接に関わる医療と教育の[PERSON_NAME]、地域の役割や関わり方 MRT #MRT #PTA #COCOPiTA"
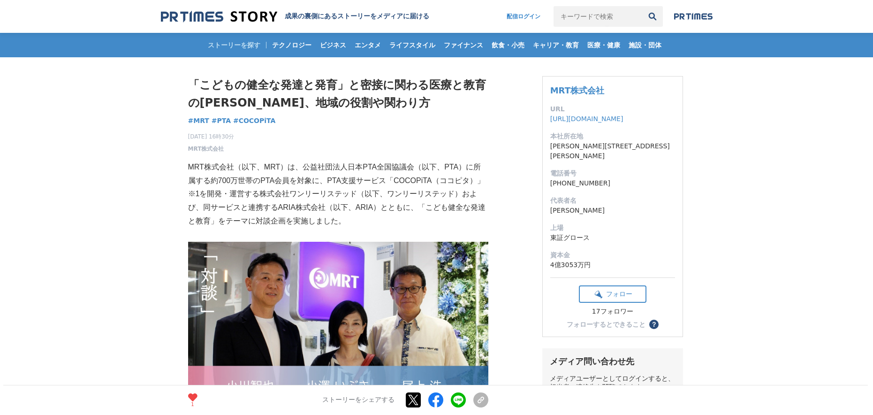
click at [248, 87] on h1 "「こどもの健全な発達と発育」と密接に関わる医療と教育の[PERSON_NAME]、地域の役割や関わり方" at bounding box center [338, 94] width 300 height 36
drag, startPoint x: 193, startPoint y: 77, endPoint x: 276, endPoint y: 116, distance: 91.7
click at [276, 116] on div "「こどもの健全な発達と発育」と密接に関わる医療と教育の未来、地域の役割や関わり方 MRT #MRT #PTA #COCOPiTA 1" at bounding box center [338, 114] width 300 height 77
copy div "「こどもの健全な発達と発育」と密接に関わる医療と教育の未来、地域の役割や関わり方 MRT #MRT #PTA #COCOPiTA"
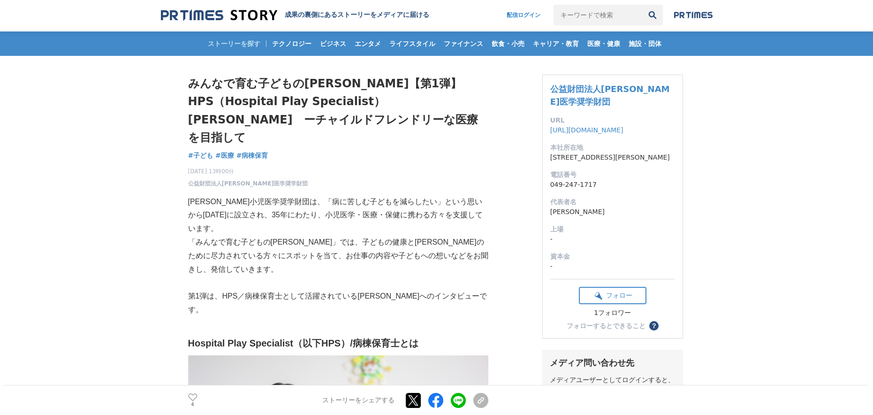
scroll to position [2, 0]
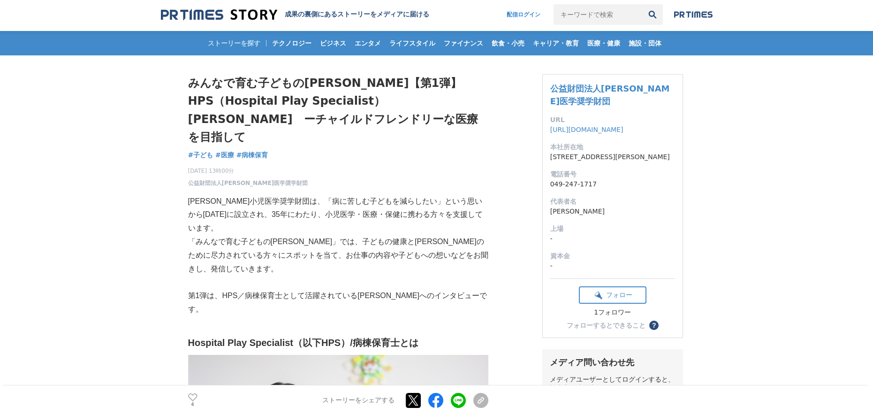
click at [197, 396] on ul "4 いいね！する ストーリーをシェアする Xでポストする Facebookでシェアする LINEでシェアする リンクをコピー" at bounding box center [338, 400] width 300 height 13
click at [189, 395] on icon at bounding box center [192, 397] width 9 height 8
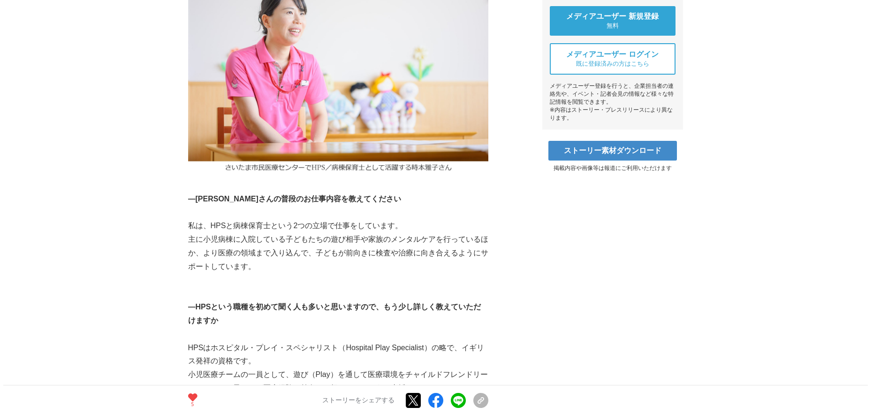
scroll to position [405, 0]
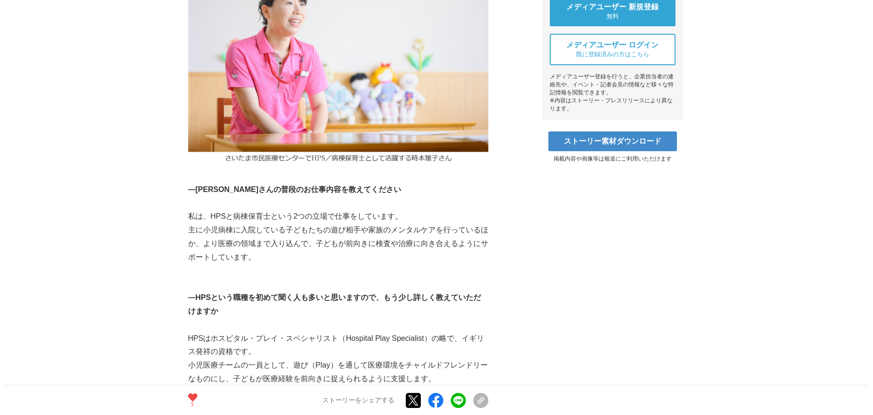
click at [414, 391] on div "5 いいね！する ストーリーをシェアする Xでポストする Facebookでシェアする LINEでシェアする リンクをコピー" at bounding box center [338, 400] width 300 height 30
click at [412, 401] on link at bounding box center [413, 400] width 15 height 15
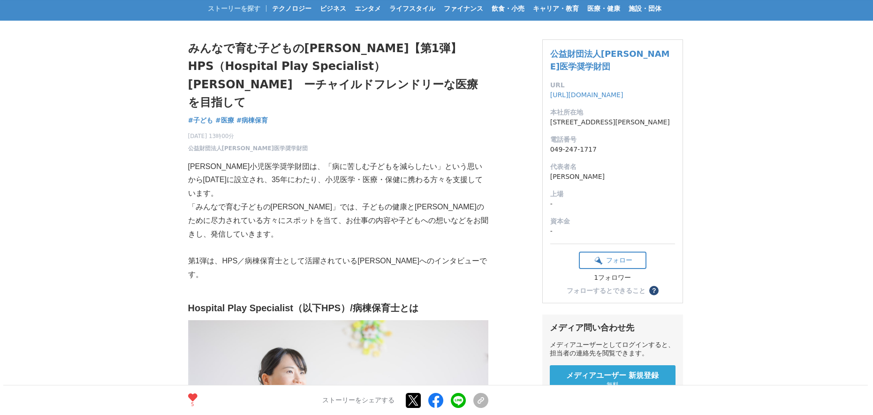
scroll to position [0, 0]
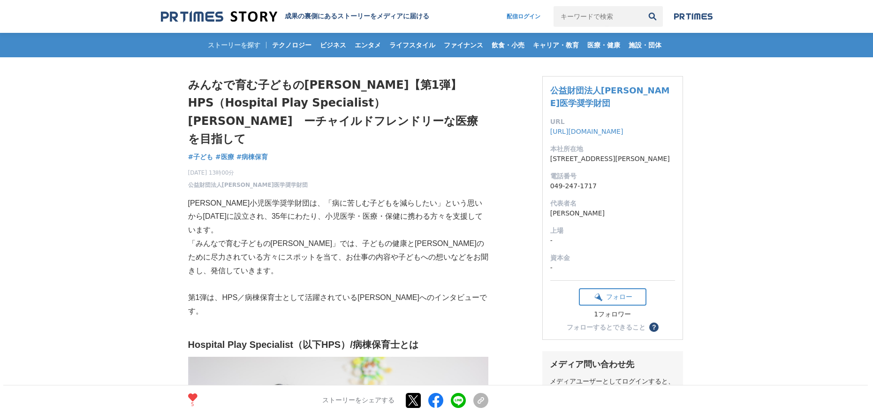
drag, startPoint x: 196, startPoint y: 74, endPoint x: 317, endPoint y: 136, distance: 135.7
copy div "みんなで育む子どもの未来【第1弾】　HPS（Hospital Play Specialist）時本雅子さん　ーチャイルドフレンドリーな医療を目指して 子ども …"
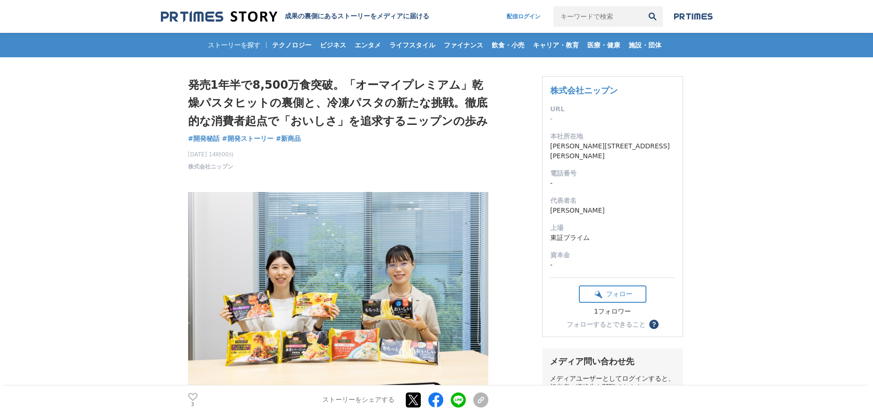
drag, startPoint x: 192, startPoint y: 395, endPoint x: 180, endPoint y: 360, distance: 37.8
click at [193, 395] on icon at bounding box center [192, 397] width 9 height 8
click at [413, 381] on span "Xでポストする" at bounding box center [413, 379] width 59 height 14
click at [411, 389] on div "4 いいね！する ストーリーをシェアする Xでポストする Facebookでシェアする LINEでシェアする リンクをコピー" at bounding box center [338, 400] width 300 height 30
click at [411, 394] on link at bounding box center [413, 400] width 15 height 15
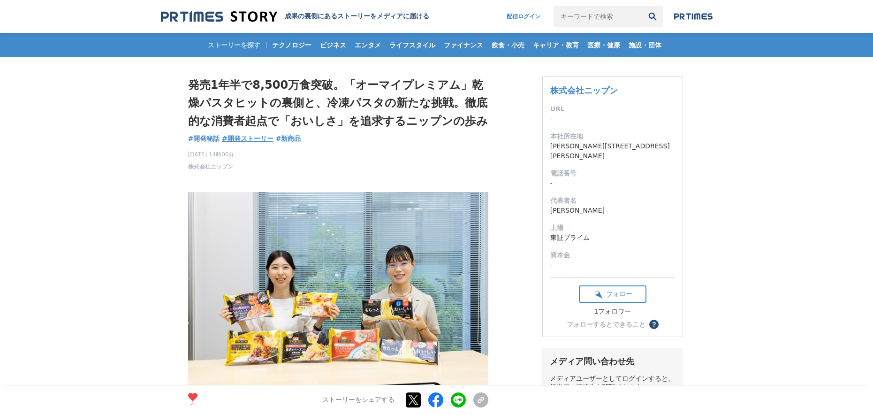
click at [237, 139] on span "#開発ストーリー" at bounding box center [248, 138] width 52 height 8
drag, startPoint x: 185, startPoint y: 64, endPoint x: 379, endPoint y: 131, distance: 205.4
copy div "発売1年半で8,500万食突破。「オーマイプレミアム」乾燥パスタヒットの裏側と、冷凍パスタの新たな挑戦。徹底的な消費者起点で「おいしさ」を追求するニップンの歩…"
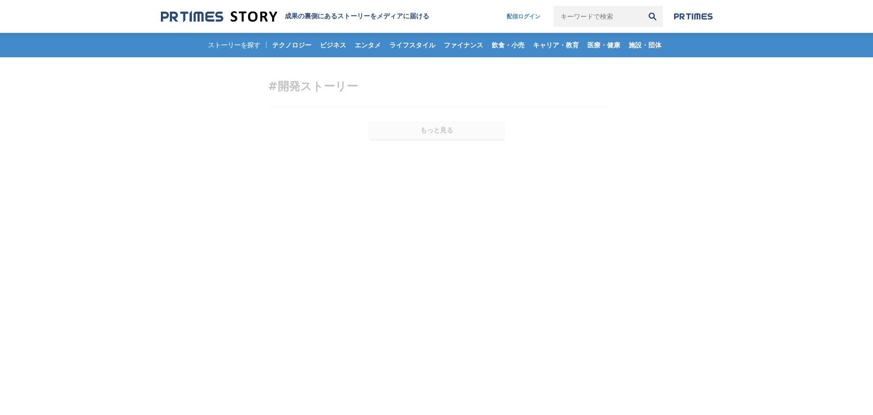
click at [225, 81] on div at bounding box center [436, 264] width 873 height 415
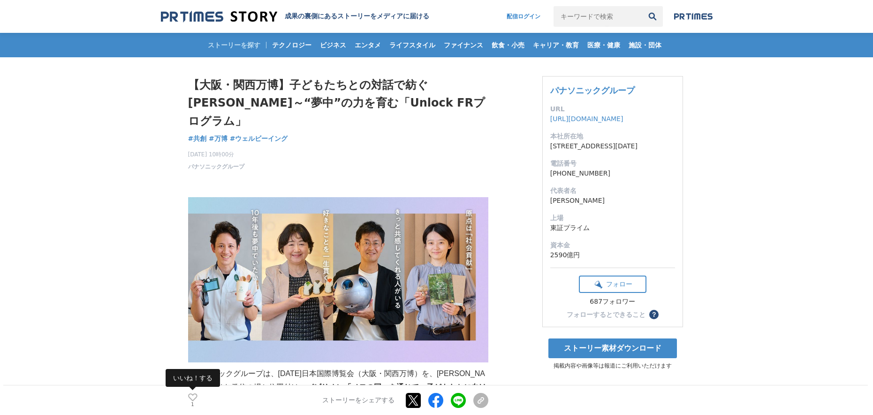
click at [191, 394] on icon at bounding box center [192, 397] width 9 height 8
click at [409, 400] on link at bounding box center [413, 400] width 15 height 15
drag, startPoint x: 197, startPoint y: 76, endPoint x: 219, endPoint y: 75, distance: 21.6
click at [303, 114] on div "【大阪・関西万博】子どもたちとの対話で紡ぐ未来～“夢中”の力を育む「Unlock FRプログラム」 共創 #共創 #万博 #ウェルビーイング 2" at bounding box center [338, 123] width 300 height 95
drag, startPoint x: 196, startPoint y: 70, endPoint x: 310, endPoint y: 115, distance: 122.5
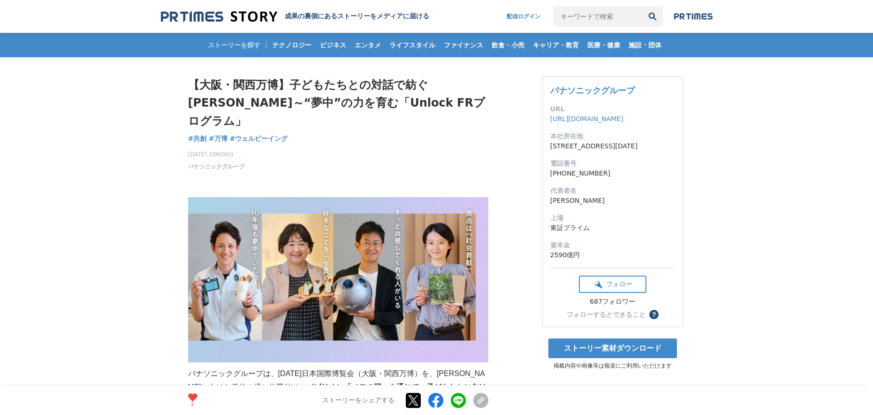
copy div "【大阪・関西万博】子どもたちとの対話で紡ぐ[PERSON_NAME]～“夢中”の力を育む「Unlock FRプログラム」 共創 #共創 #万博 #ウェルビーイ…"
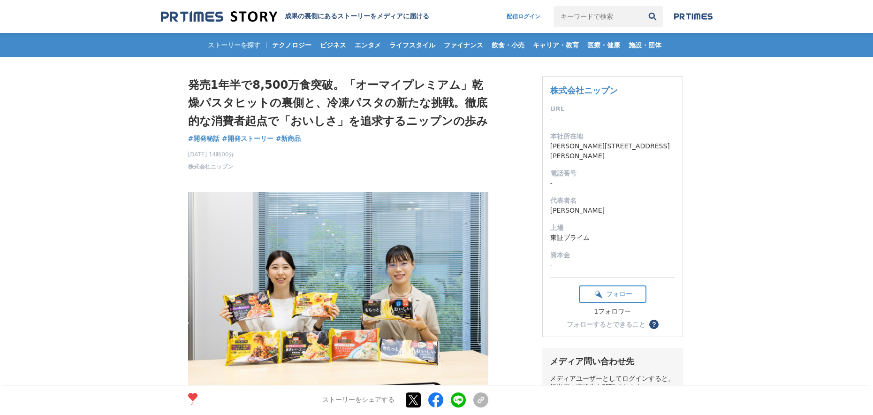
drag, startPoint x: 186, startPoint y: 69, endPoint x: 323, endPoint y: 142, distance: 155.7
click at [312, 100] on h1 "発売1年半で8,500万食突破。「オーマイプレミアム」乾燥パスタヒットの裏側と、冷凍パスタの新たな挑戦。徹底的な消費者起点で「おいしさ」を追求するニップンの歩み" at bounding box center [338, 103] width 300 height 54
drag, startPoint x: 184, startPoint y: 64, endPoint x: 315, endPoint y: 136, distance: 149.3
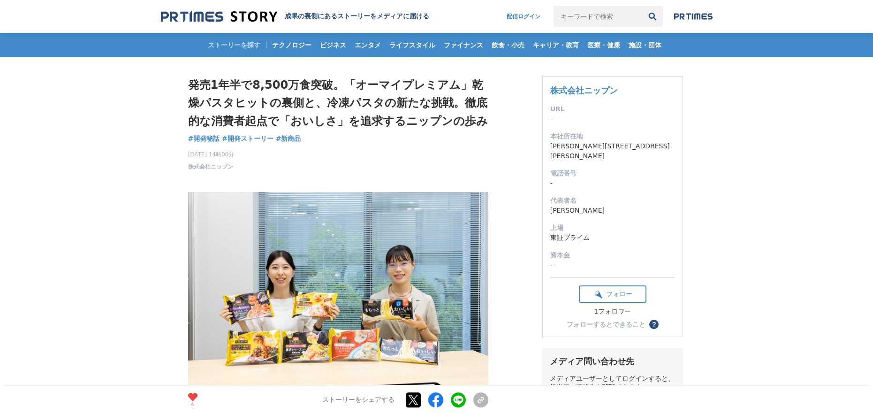
copy div "発売1年半で8,500万食突破。「オーマイプレミアム」乾燥パスタヒットの裏側と、冷凍パスタの新たな挑戦。徹底的な消費者起点で「おいしさ」を追求するニップンの歩…"
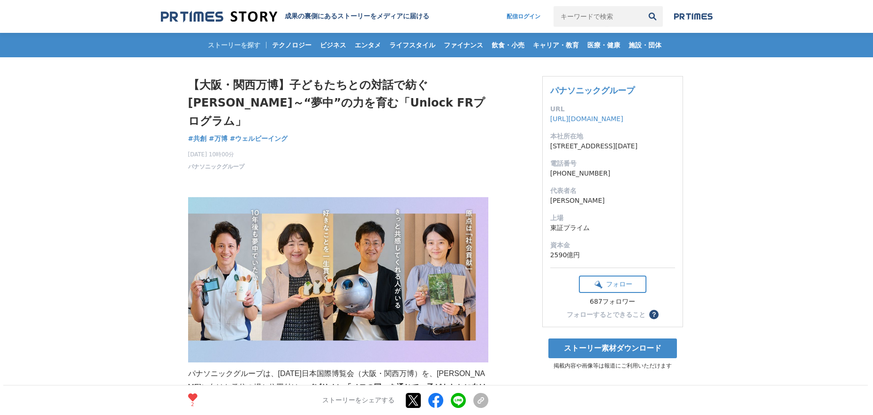
drag, startPoint x: 209, startPoint y: 81, endPoint x: 352, endPoint y: 98, distance: 144.2
copy div "【大阪・関西万博】子どもたちとの対話で紡ぐ未来～“夢中”の力を育む「Unlock FRプログラム」 共創 #共創 #万博 #ウェルビーイング"
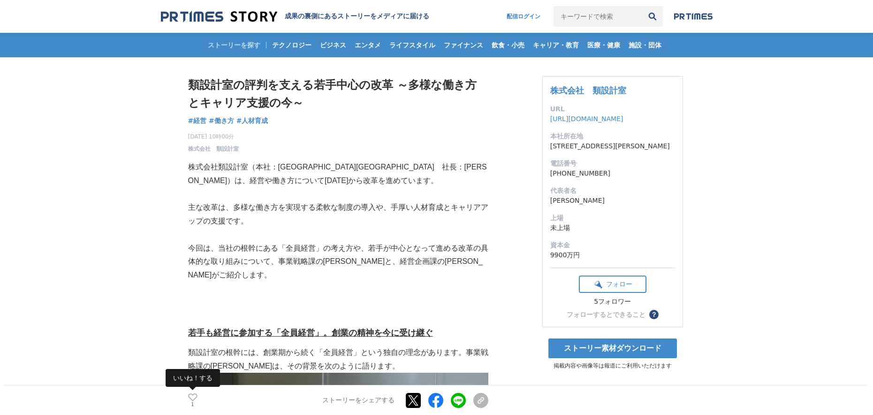
click at [190, 398] on icon at bounding box center [192, 397] width 9 height 8
click at [417, 399] on link at bounding box center [413, 400] width 15 height 15
drag, startPoint x: 159, startPoint y: 73, endPoint x: 288, endPoint y: 116, distance: 136.5
copy div "類設計室の評判を支える若手中心の改革 ～多様な働き方とキャリア支援の今～ 経営 #経営 #働き方 #人材育成"
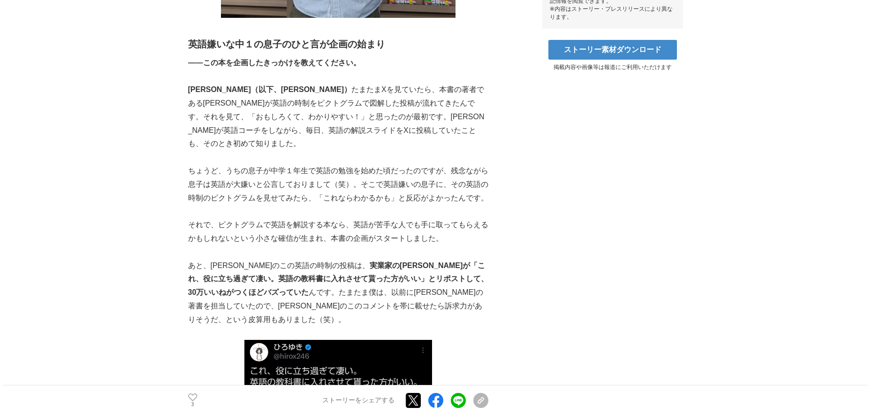
scroll to position [505, 0]
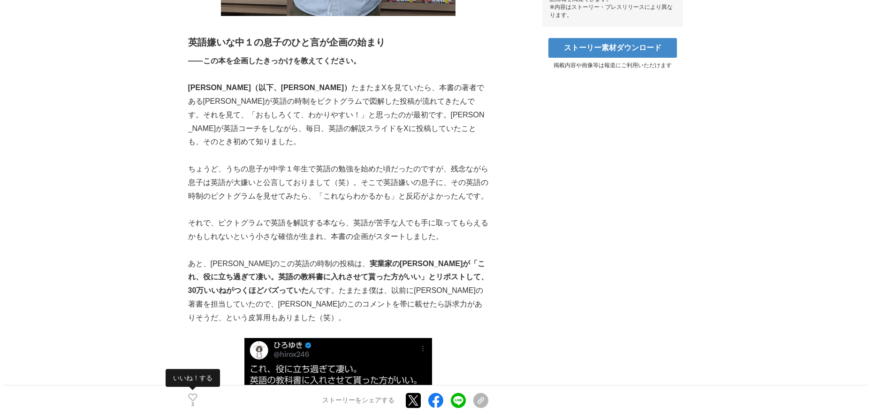
click at [190, 397] on icon at bounding box center [192, 397] width 9 height 8
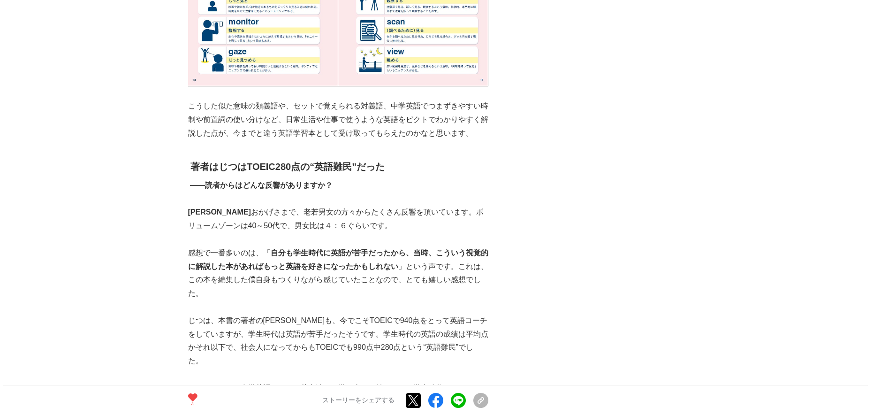
scroll to position [2607, 0]
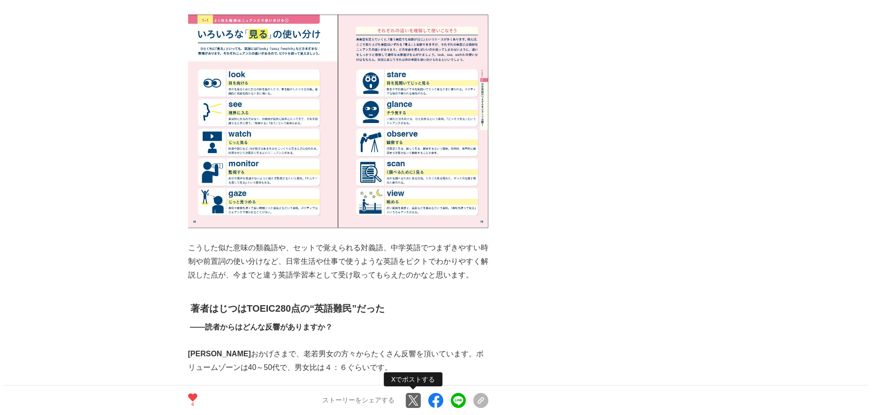
click at [408, 399] on link at bounding box center [413, 400] width 15 height 15
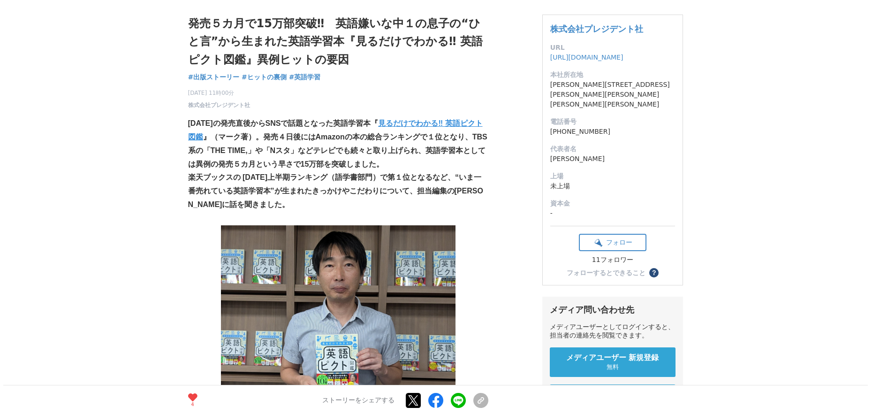
scroll to position [0, 0]
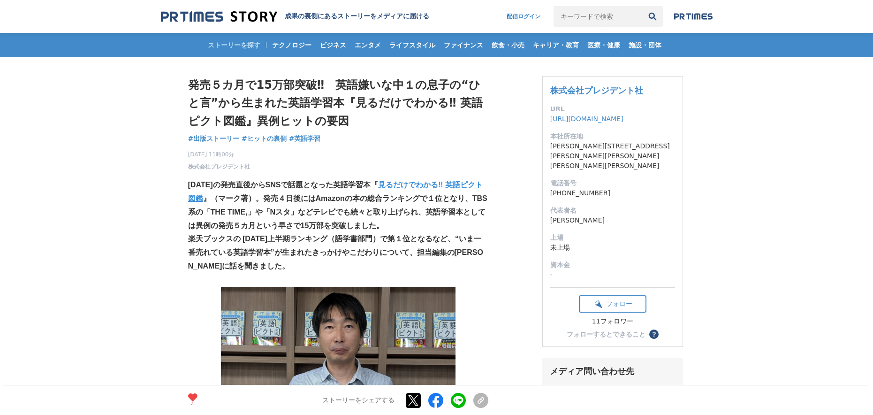
drag, startPoint x: 202, startPoint y: 85, endPoint x: 349, endPoint y: 135, distance: 155.1
copy div "発売５カ月で15万部突破‼　英語嫌いな中１の息子の“ひと言”から生まれた英語学習本『見るだけでわかる‼ 英語ピクト図鑑』異例ヒットの要因 出版ストーリー #出…"
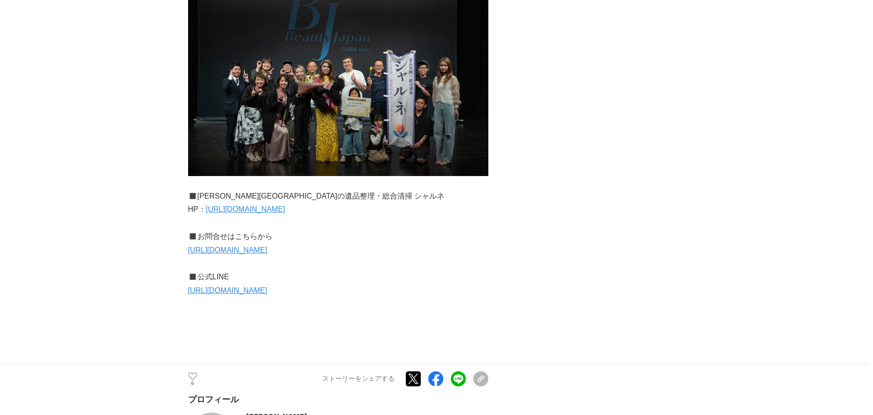
scroll to position [3252, 0]
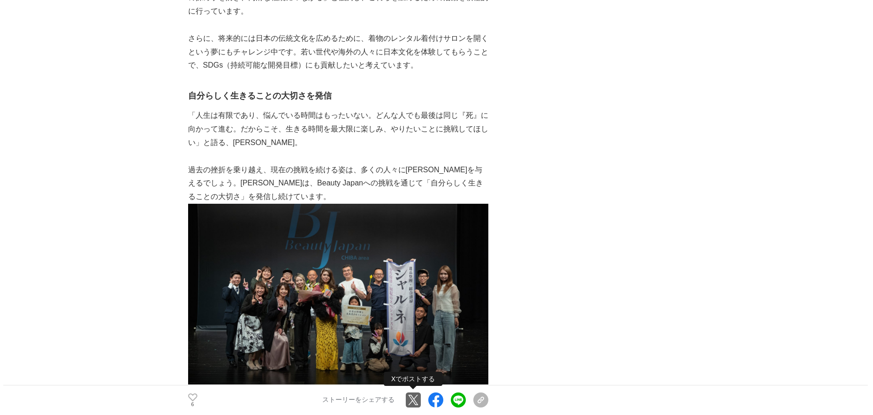
click at [411, 399] on link at bounding box center [413, 400] width 15 height 15
drag, startPoint x: 141, startPoint y: 19, endPoint x: 142, endPoint y: 29, distance: 9.4
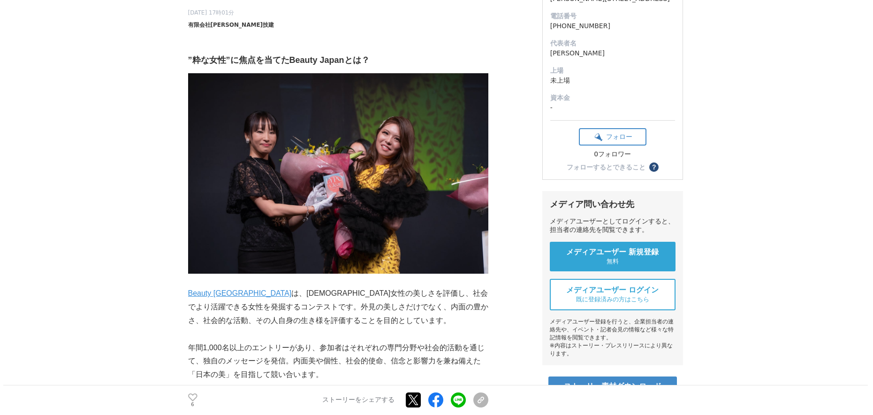
scroll to position [0, 0]
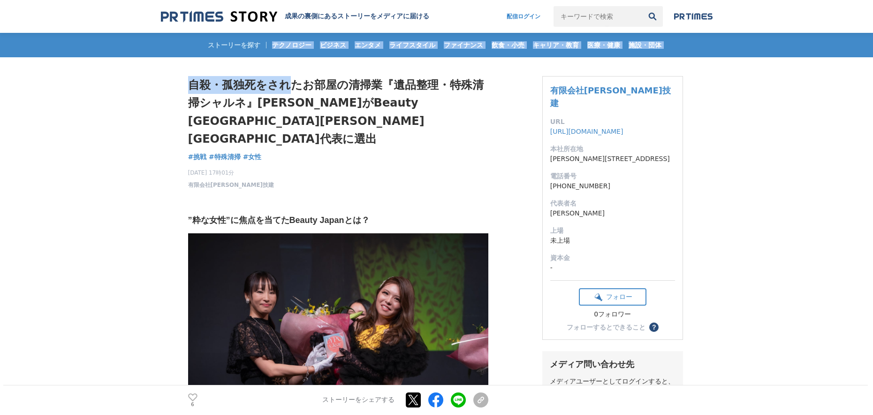
drag, startPoint x: 191, startPoint y: 52, endPoint x: 281, endPoint y: 93, distance: 98.6
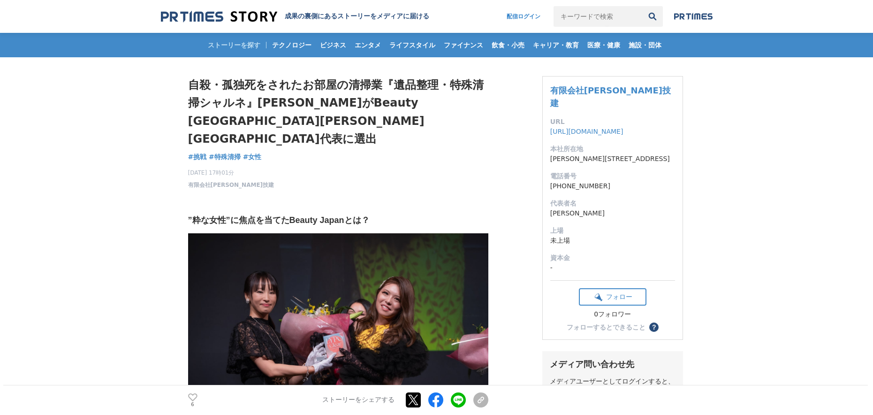
click at [214, 91] on h1 "自殺・孤独死をされたお部屋の清掃業『遺品整理・特殊清掃シャルネ』坂内祐貴がBeauty Japan千葉県代表に選出" at bounding box center [338, 112] width 300 height 72
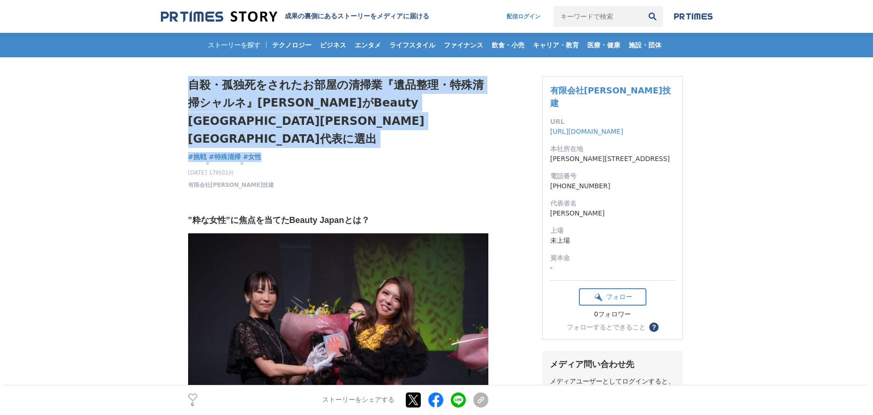
drag, startPoint x: 192, startPoint y: 74, endPoint x: 294, endPoint y: 122, distance: 113.1
copy div "自殺・孤独死をされたお部屋の清掃業『遺品整理・特殊清掃シャルネ』坂内祐貴がBeauty Japan千葉県代表に選出 挑戦 #挑戦 #特殊清掃 #女性"
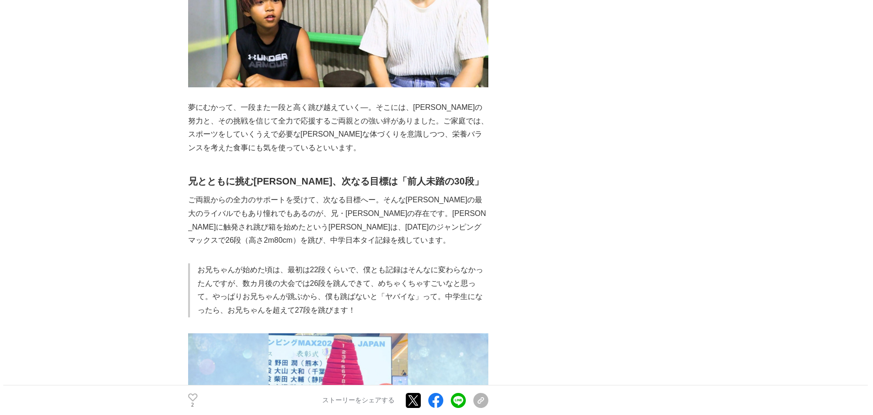
scroll to position [2671, 0]
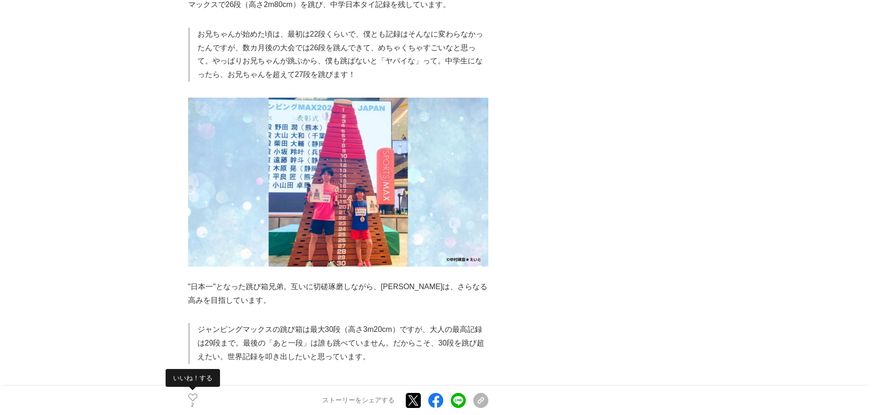
click at [192, 397] on icon at bounding box center [192, 397] width 9 height 8
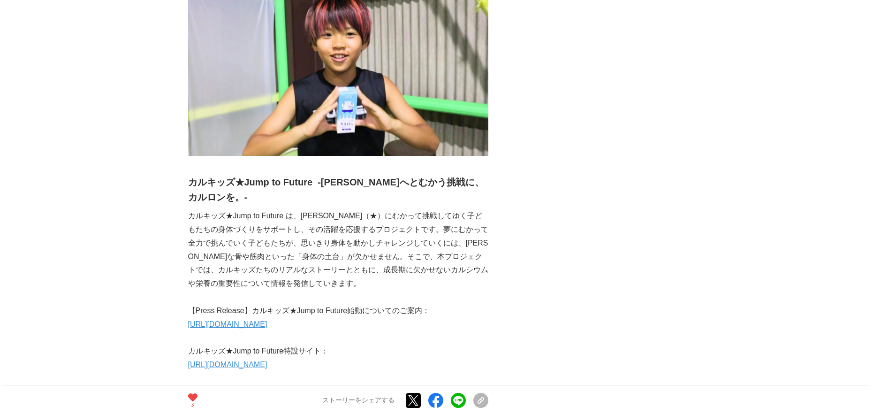
scroll to position [3608, 0]
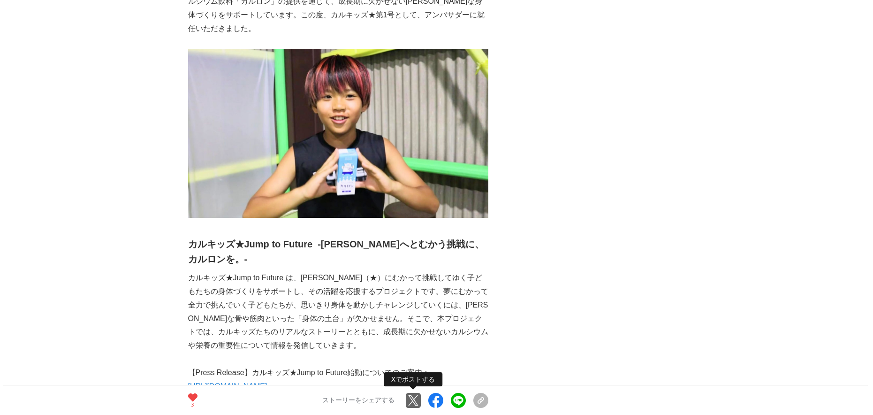
click at [412, 404] on link at bounding box center [413, 400] width 15 height 15
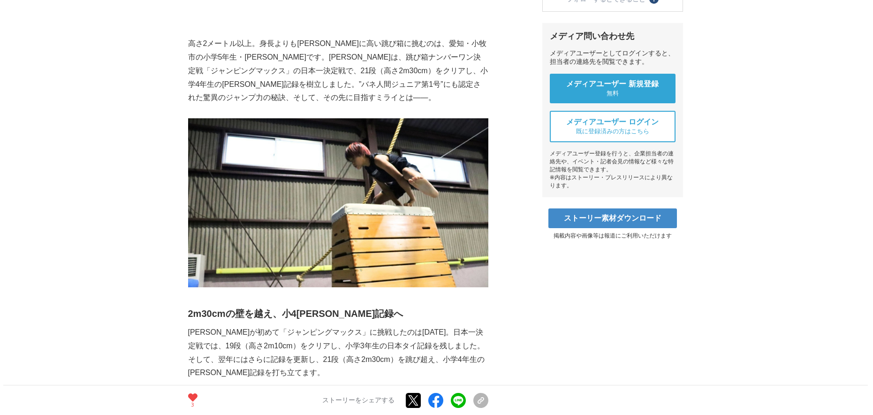
scroll to position [0, 0]
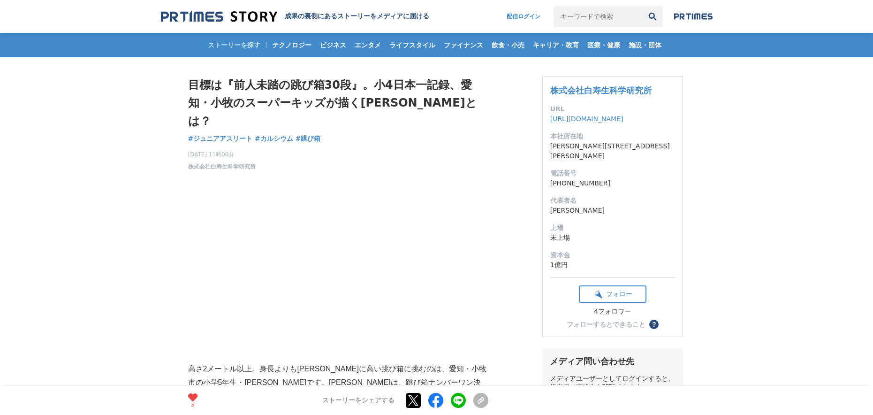
drag, startPoint x: 190, startPoint y: 78, endPoint x: 336, endPoint y: 121, distance: 152.4
click at [354, 135] on div "目標は『前人未踏の跳び箱30段』。小4日本一記録、愛知・小牧のスーパーキッズが描くミライとは？ ジュニアアスリート #ジュニアアスリート #カルシウム #跳び…" at bounding box center [338, 123] width 300 height 95
drag, startPoint x: 199, startPoint y: 71, endPoint x: 325, endPoint y: 121, distance: 135.6
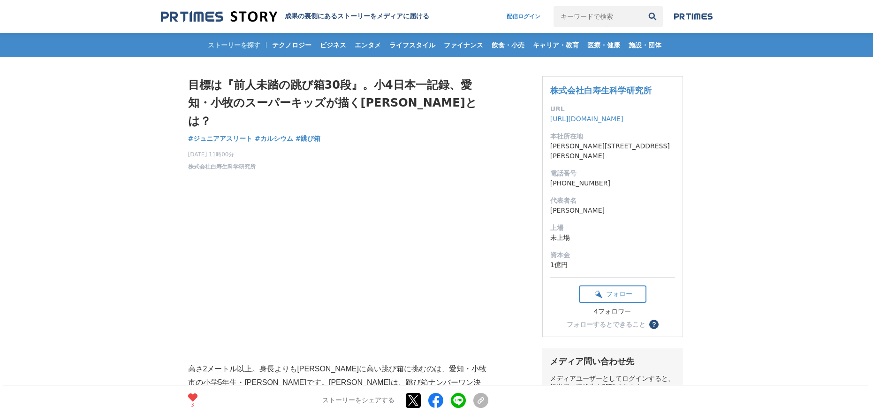
copy div "目標は『前人未踏の跳び箱30段』。小4日本一記録、愛知・小牧のスーパーキッズが描くミライとは？ ジュニアアスリート #ジュニアアスリート #カルシウム #跳び箱"
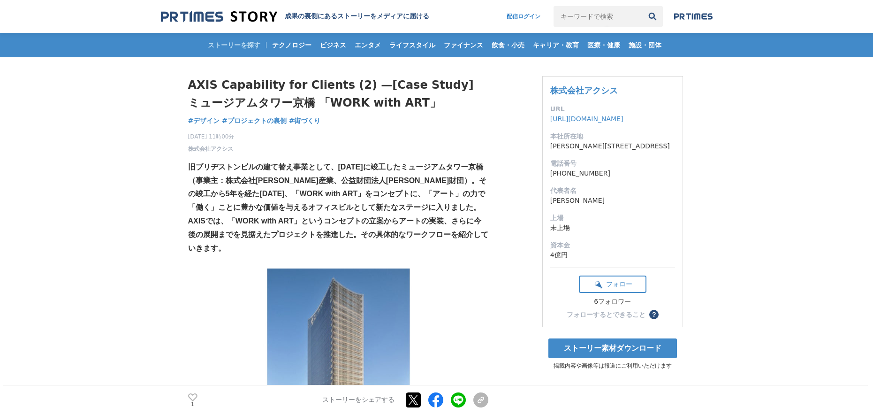
click at [198, 394] on ul "1 いいね！する ストーリーをシェアする Xでポストする Facebookでシェアする LINEでシェアする リンクをコピー" at bounding box center [338, 400] width 300 height 13
click at [195, 395] on icon at bounding box center [192, 397] width 9 height 8
click at [412, 397] on link at bounding box center [413, 400] width 15 height 15
drag, startPoint x: 184, startPoint y: 68, endPoint x: 347, endPoint y: 114, distance: 168.9
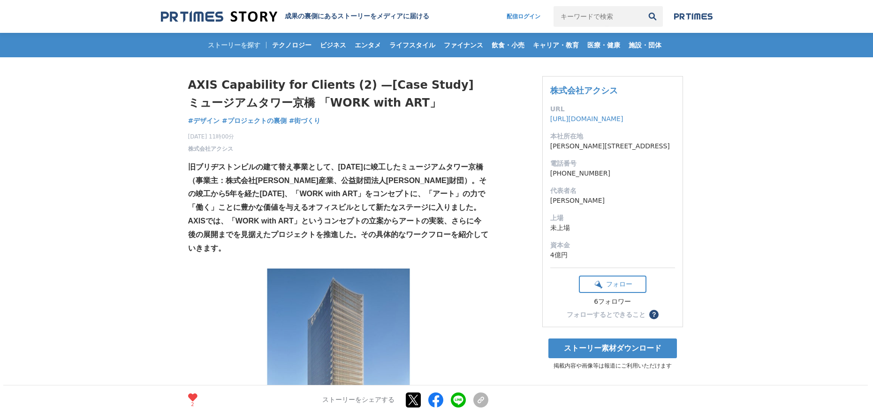
copy div "AXIS Capability for Clients (2) —[Case Study] ミュージアムタワー京橋 「WORK with ART」 デザイン …"
